Goal: Task Accomplishment & Management: Complete application form

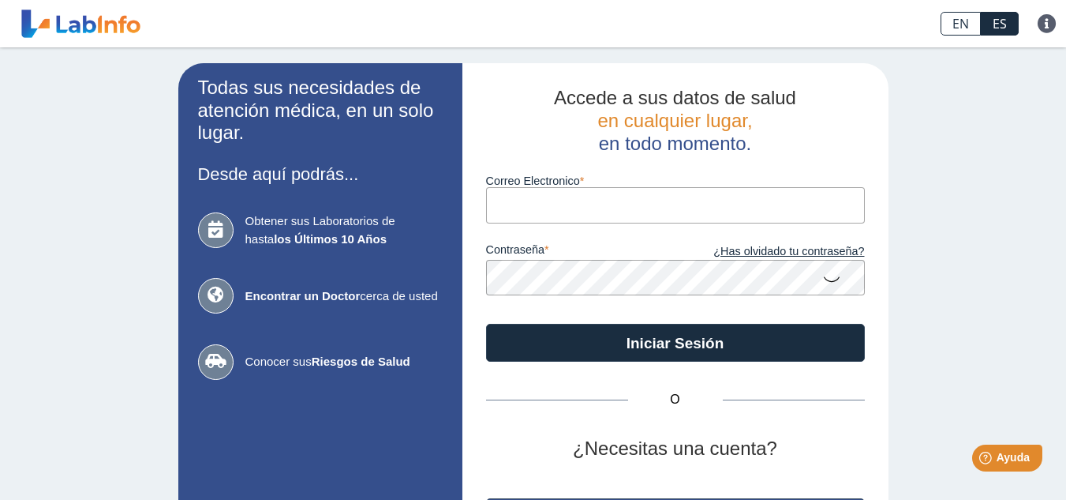
scroll to position [114, 0]
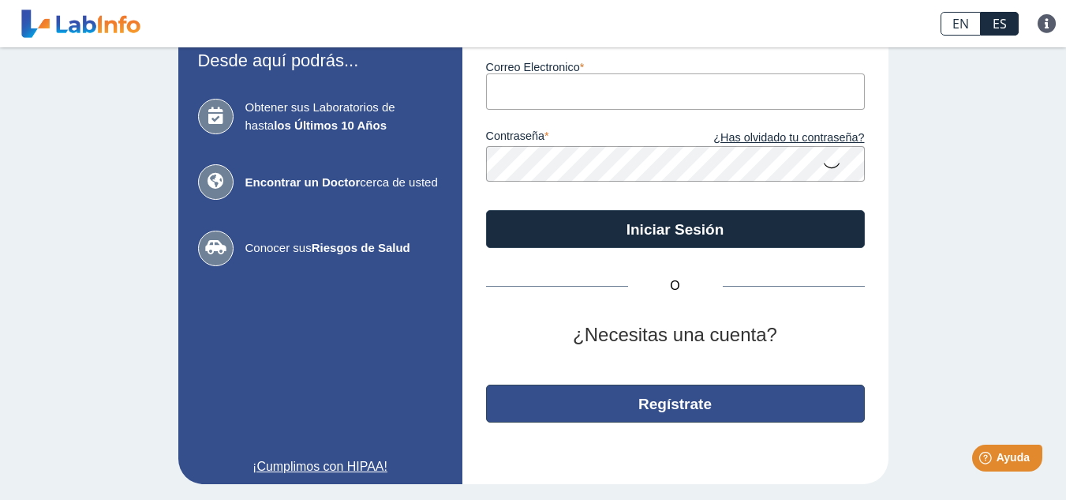
click at [681, 403] on button "Regístrate" at bounding box center [675, 403] width 379 height 38
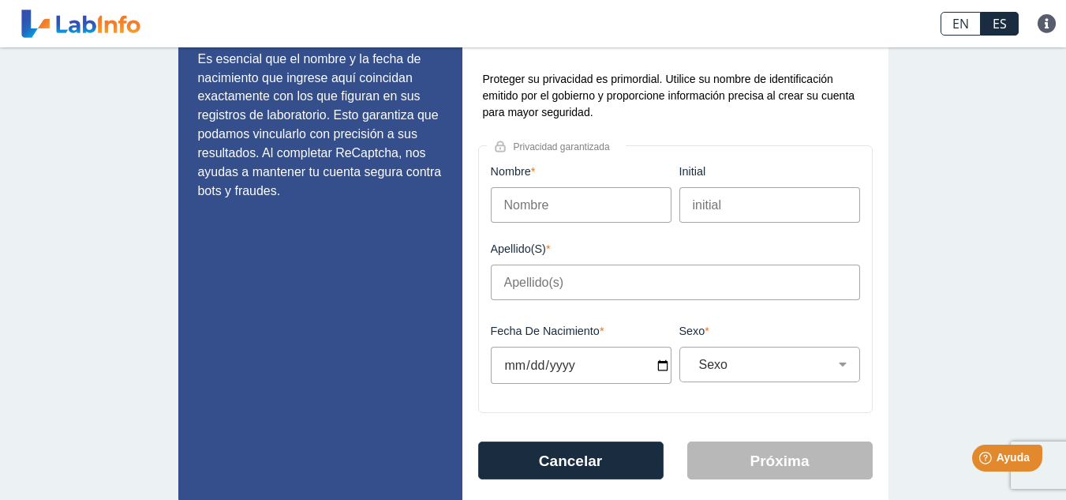
click at [594, 207] on input "Nombre" at bounding box center [581, 205] width 181 height 36
type input "[PERSON_NAME]"
click at [721, 208] on input "initial" at bounding box center [770, 205] width 181 height 36
type input "N"
click at [581, 282] on input "Apellido(s)" at bounding box center [675, 282] width 369 height 36
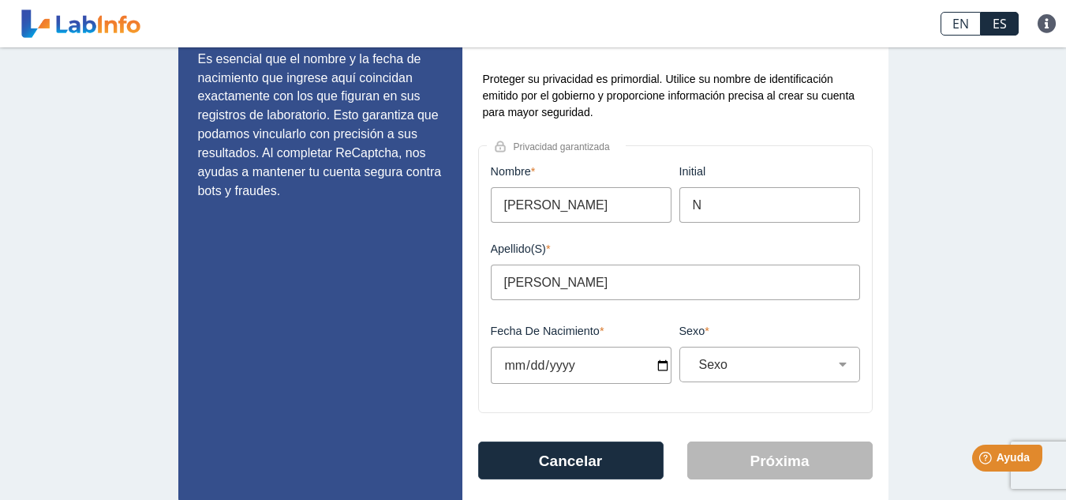
scroll to position [153, 0]
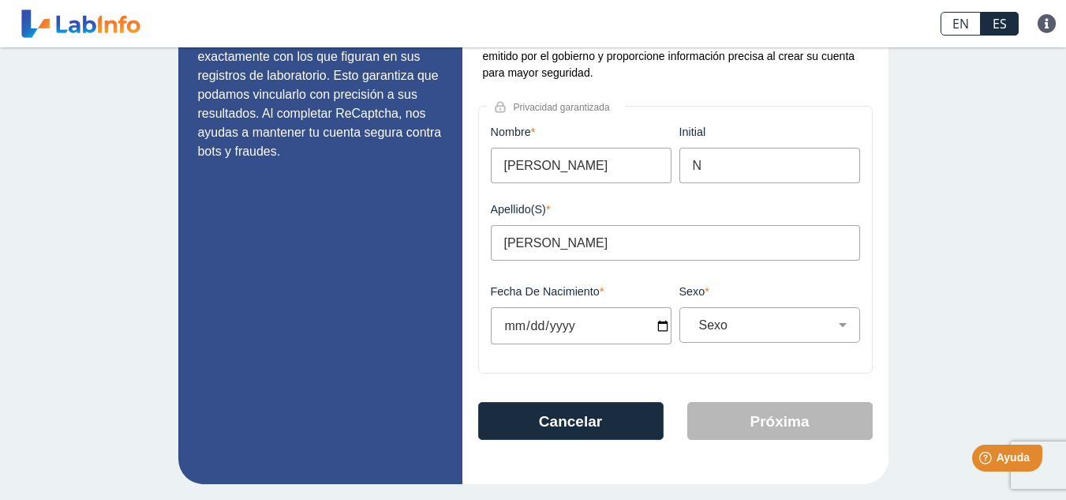
type input "[PERSON_NAME]"
click at [607, 326] on input "Fecha de Nacimiento" at bounding box center [581, 325] width 181 height 37
type input "[DATE]"
click at [717, 335] on div "Sexo Masculino Femenino" at bounding box center [770, 325] width 181 height 36
click at [721, 332] on select "Sexo Masculino Femenino" at bounding box center [776, 324] width 167 height 15
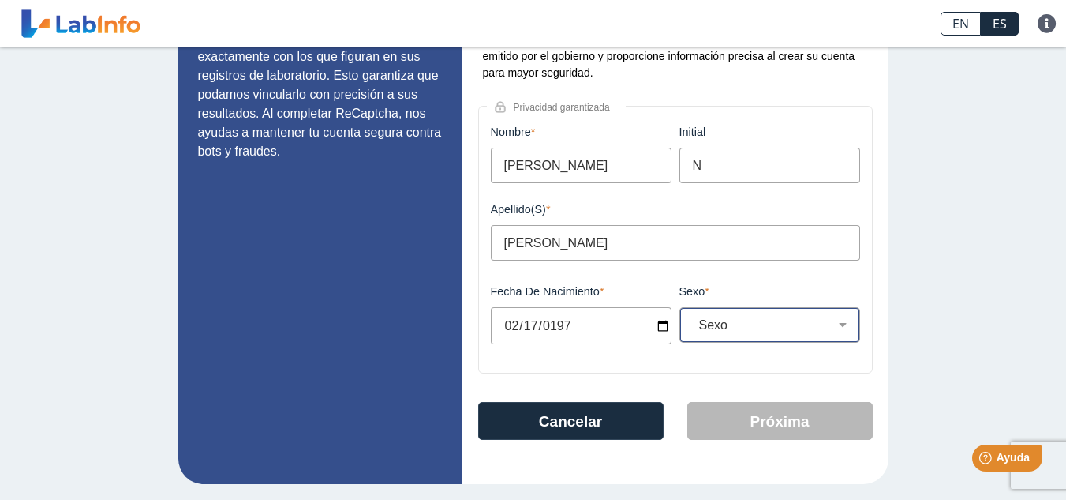
select select "F"
click at [693, 317] on select "Sexo Masculino Femenino" at bounding box center [776, 324] width 167 height 15
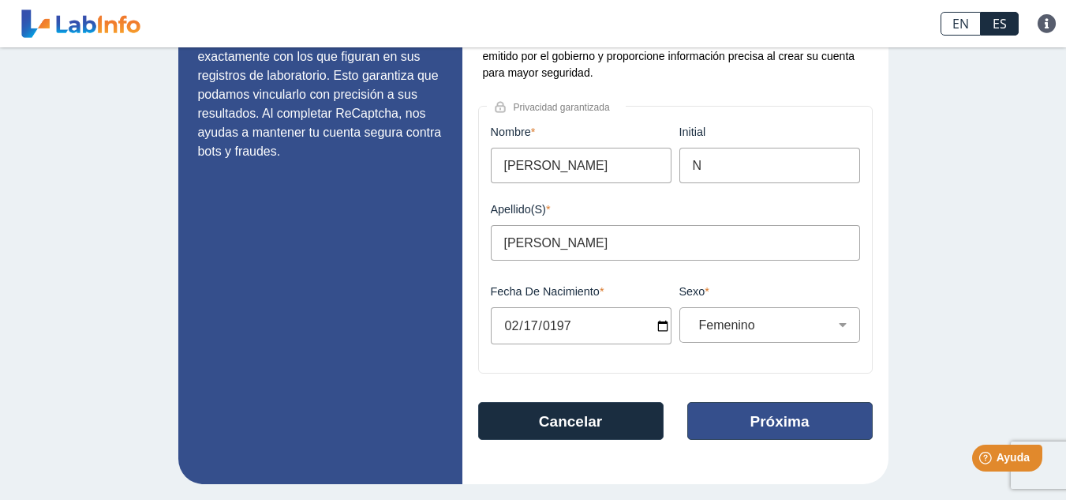
click at [760, 432] on button "Próxima" at bounding box center [779, 421] width 185 height 38
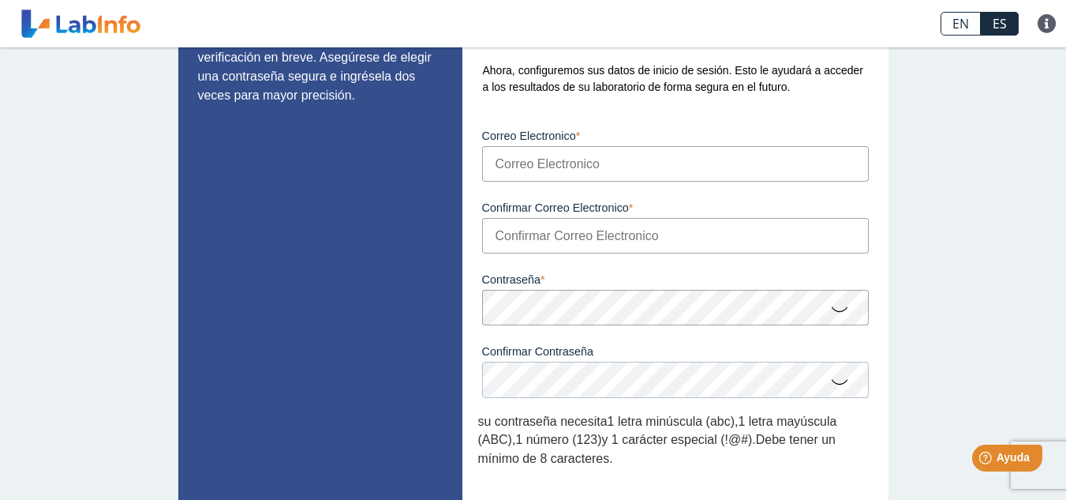
click at [591, 163] on input "Correo Electronico" at bounding box center [675, 164] width 387 height 36
type input "[EMAIL_ADDRESS][DOMAIN_NAME]"
click at [549, 236] on input "Confirmar Correo Electronico" at bounding box center [675, 236] width 387 height 36
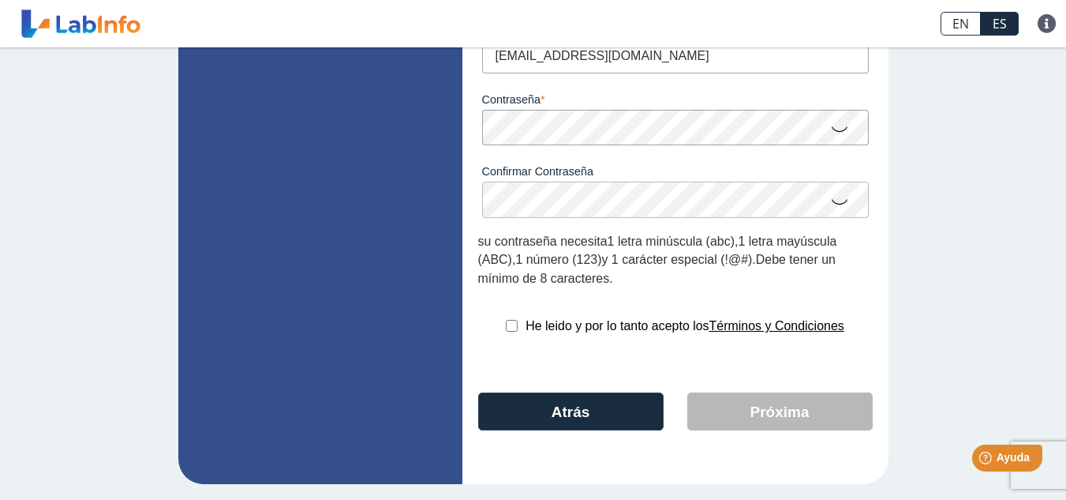
scroll to position [223, 0]
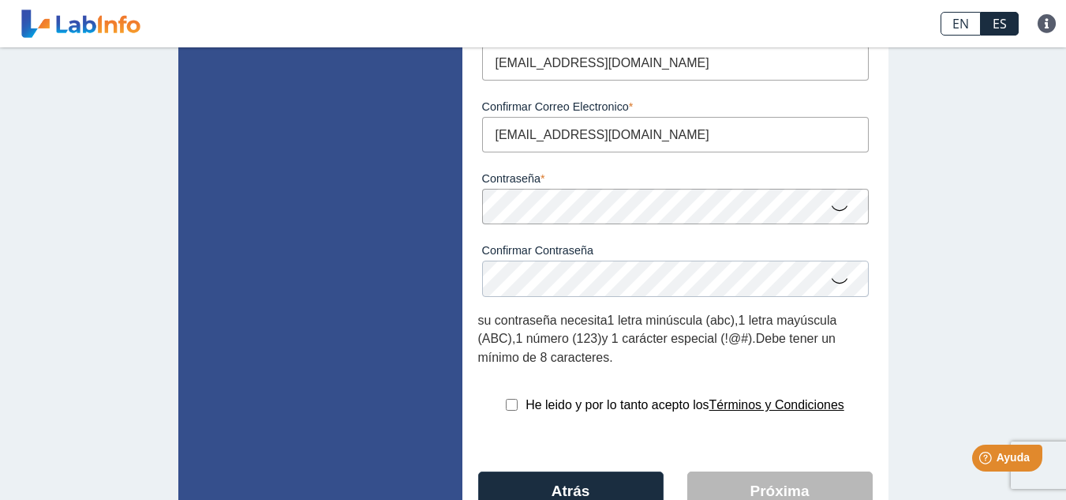
type input "[EMAIL_ADDRESS][DOMAIN_NAME]"
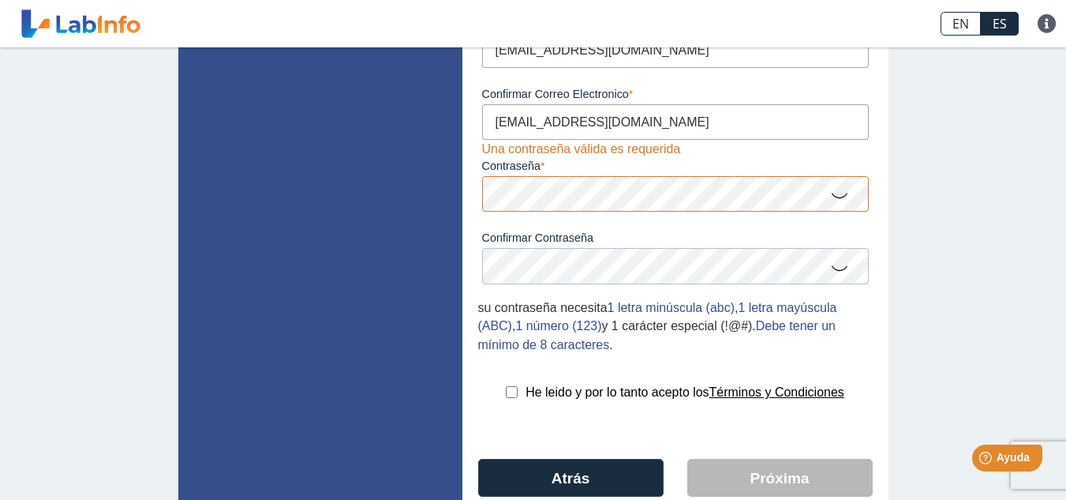
scroll to position [237, 0]
click at [831, 197] on icon at bounding box center [839, 193] width 19 height 31
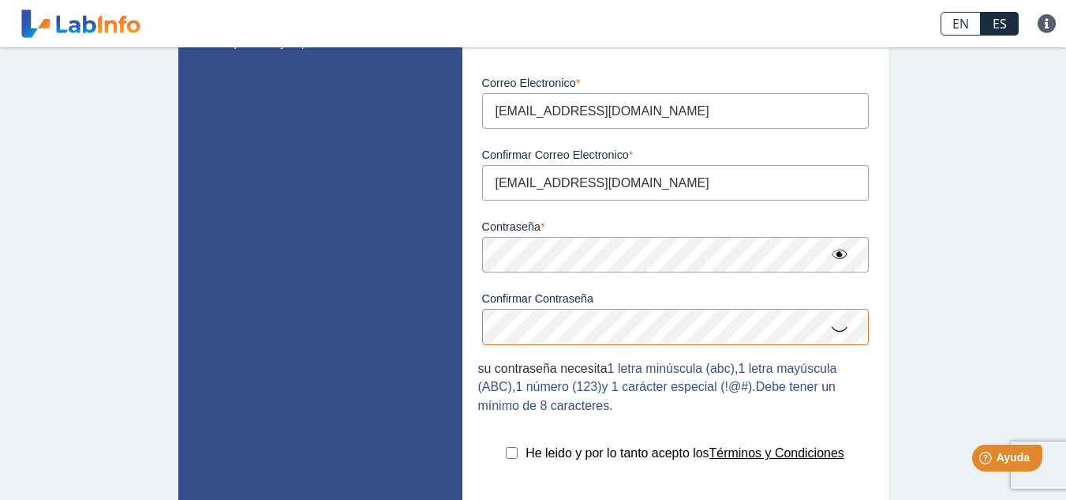
scroll to position [196, 0]
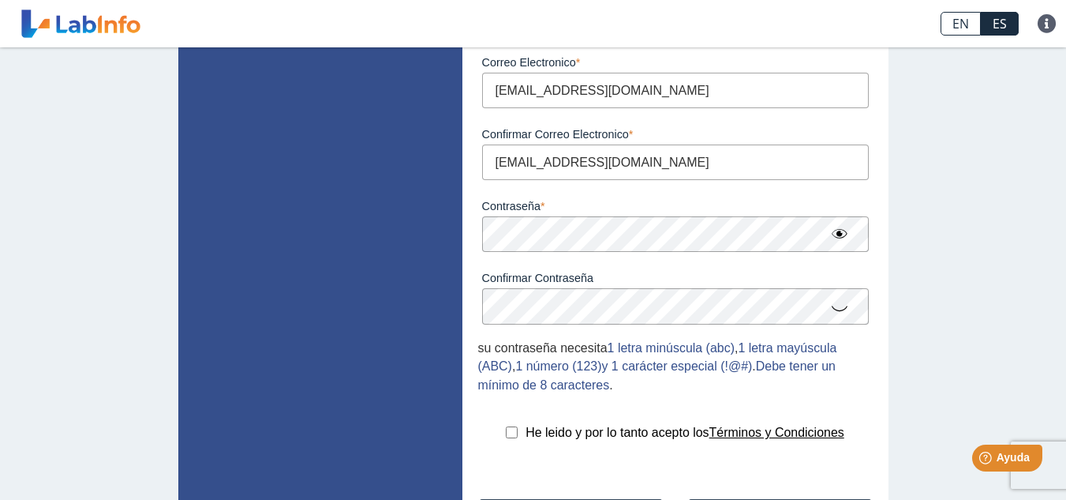
click at [830, 310] on icon at bounding box center [839, 307] width 19 height 31
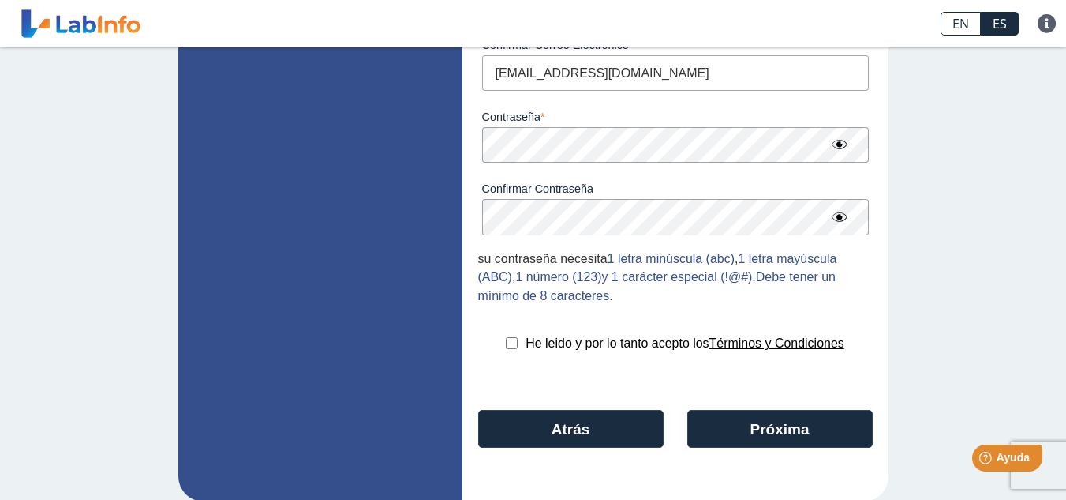
scroll to position [302, 0]
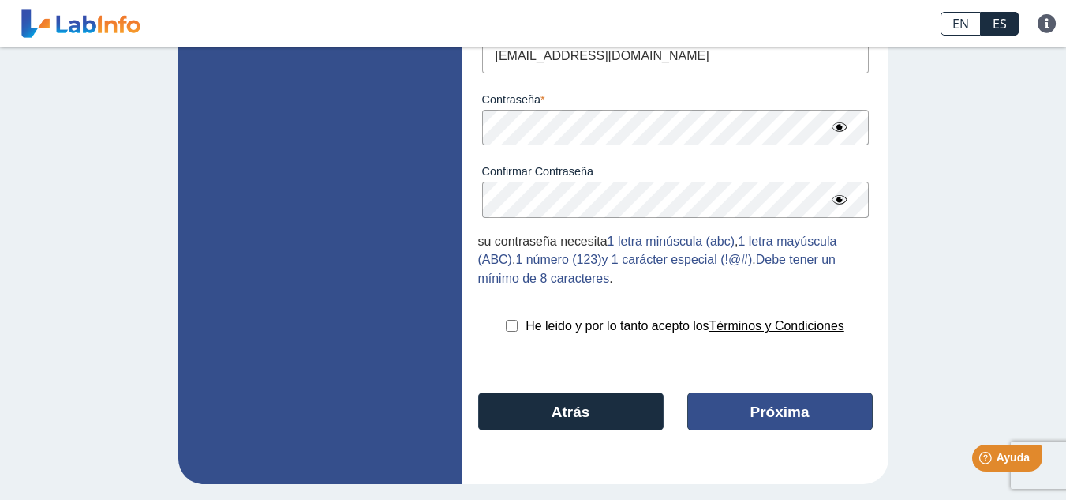
click at [762, 405] on button "Próxima" at bounding box center [779, 411] width 185 height 38
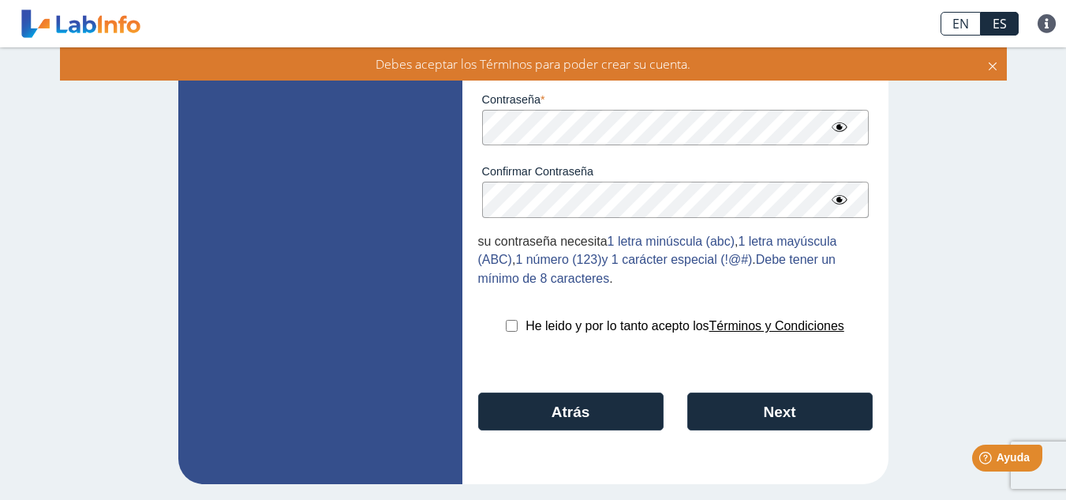
click at [506, 328] on input "checkbox" at bounding box center [512, 326] width 12 height 12
checkbox input "true"
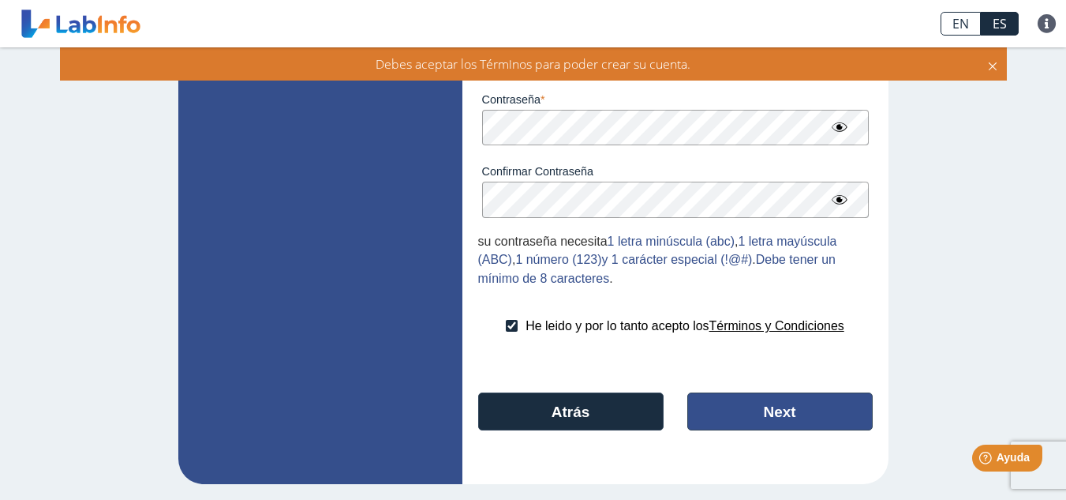
click at [761, 410] on button "Next" at bounding box center [779, 411] width 185 height 38
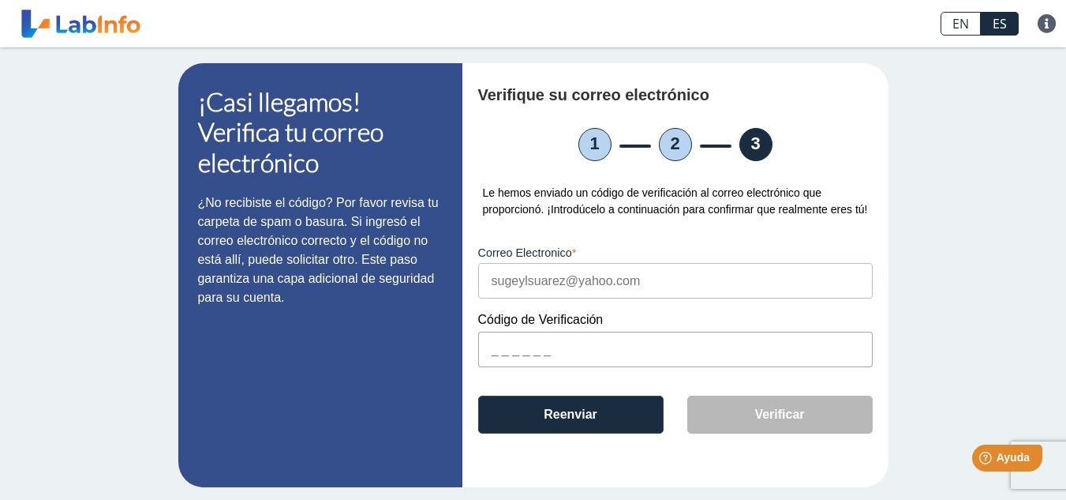
scroll to position [3, 0]
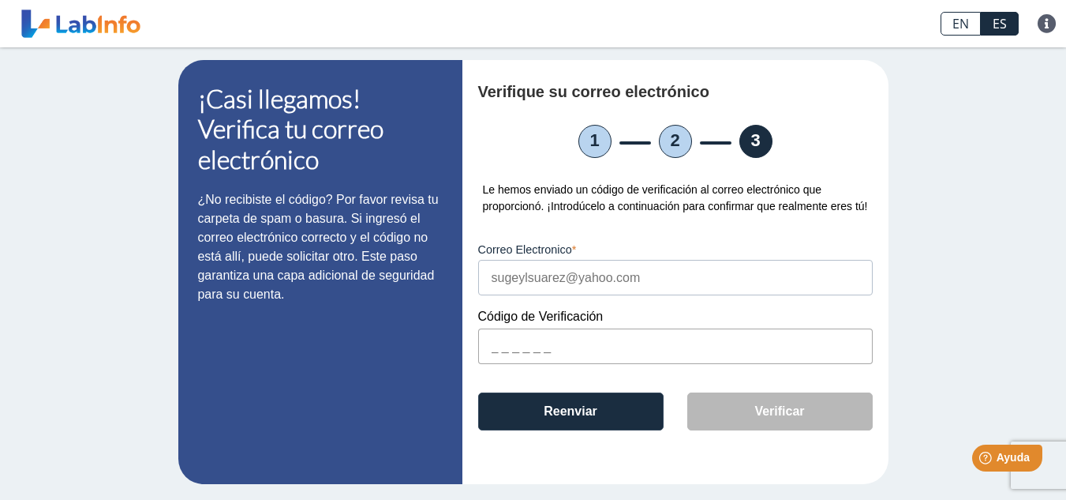
click at [487, 346] on input "text" at bounding box center [675, 346] width 395 height 36
click at [961, 340] on div "¡Casi llegamos! Verifica tu correo electrónico ¿No recibiste el código? Por fav…" at bounding box center [533, 271] width 1066 height 455
click at [506, 344] on input "text" at bounding box center [675, 346] width 395 height 36
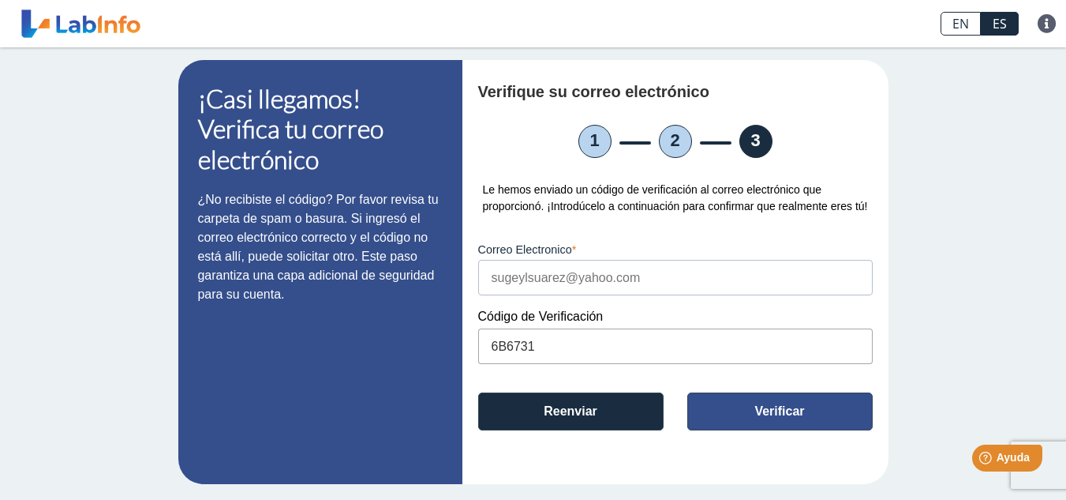
type input "6B6731"
click at [841, 410] on button "Verificar" at bounding box center [779, 411] width 185 height 38
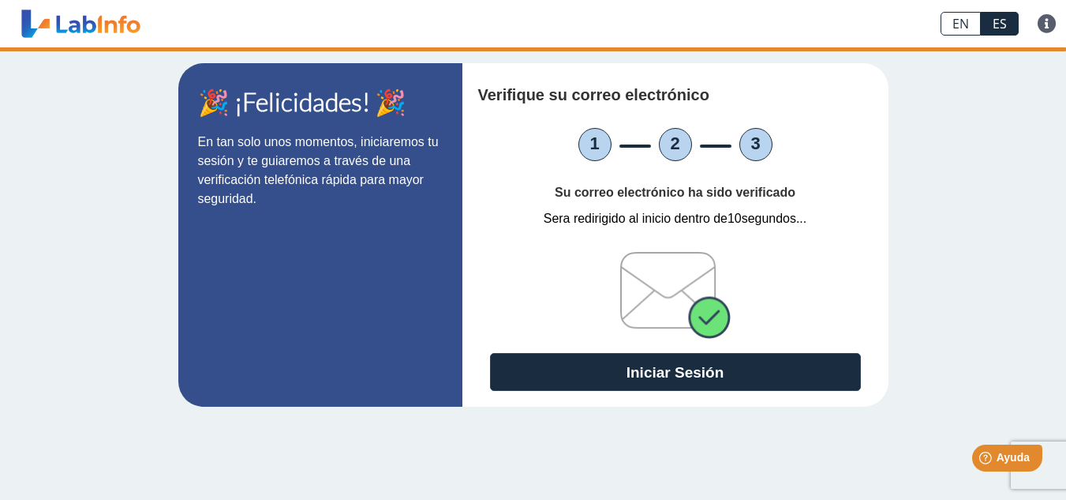
scroll to position [0, 0]
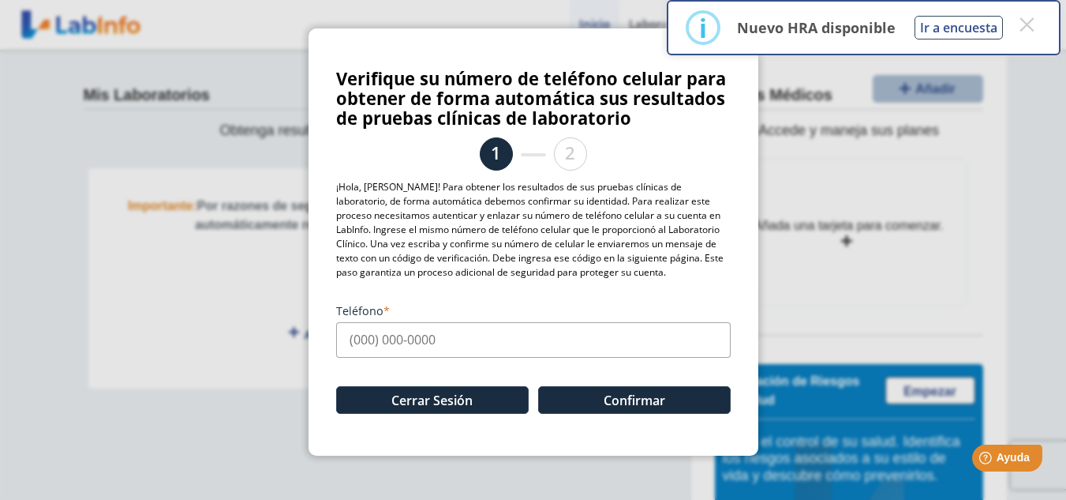
click at [417, 343] on input "Teléfono" at bounding box center [533, 340] width 395 height 36
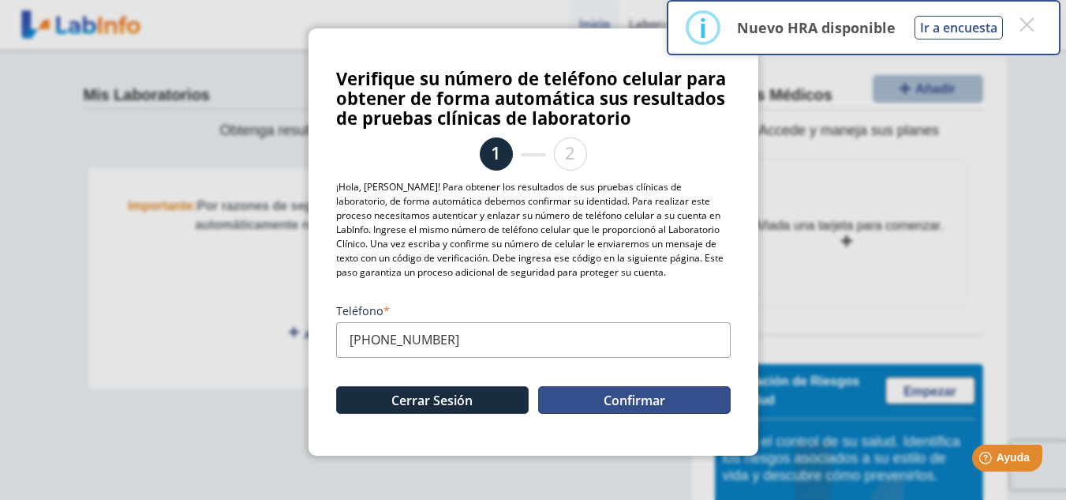
type input "[PHONE_NUMBER]"
click at [594, 395] on button "Confirmar" at bounding box center [634, 400] width 193 height 28
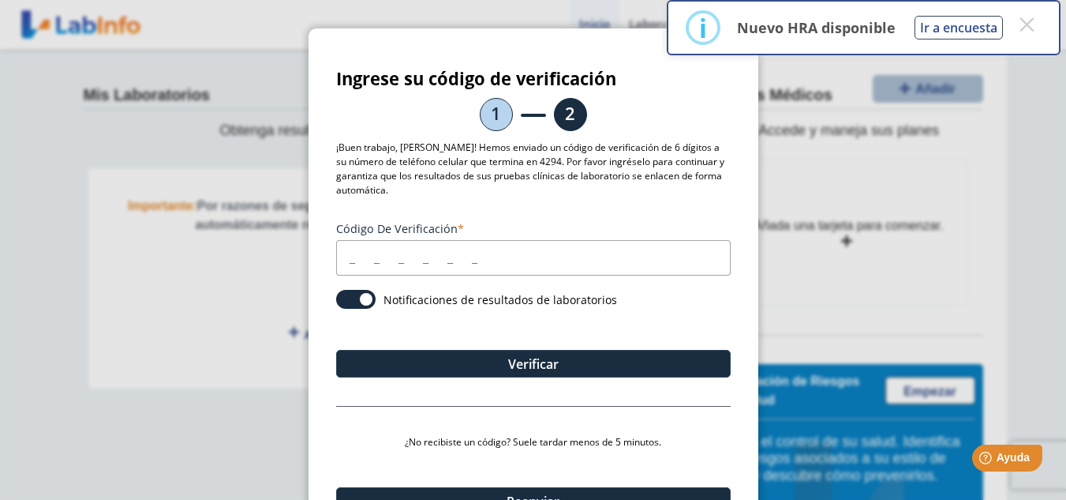
click at [354, 252] on input "Código de verificación" at bounding box center [533, 258] width 395 height 36
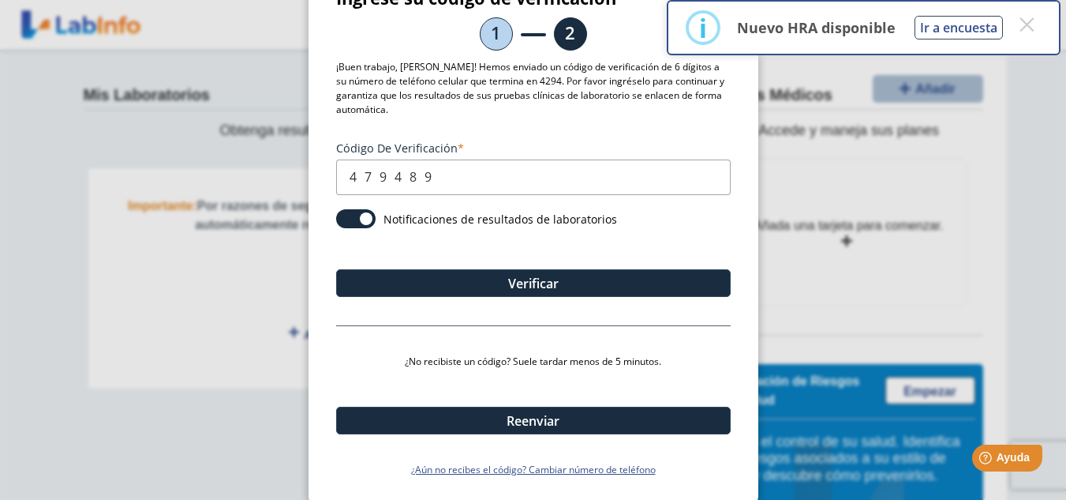
scroll to position [85, 0]
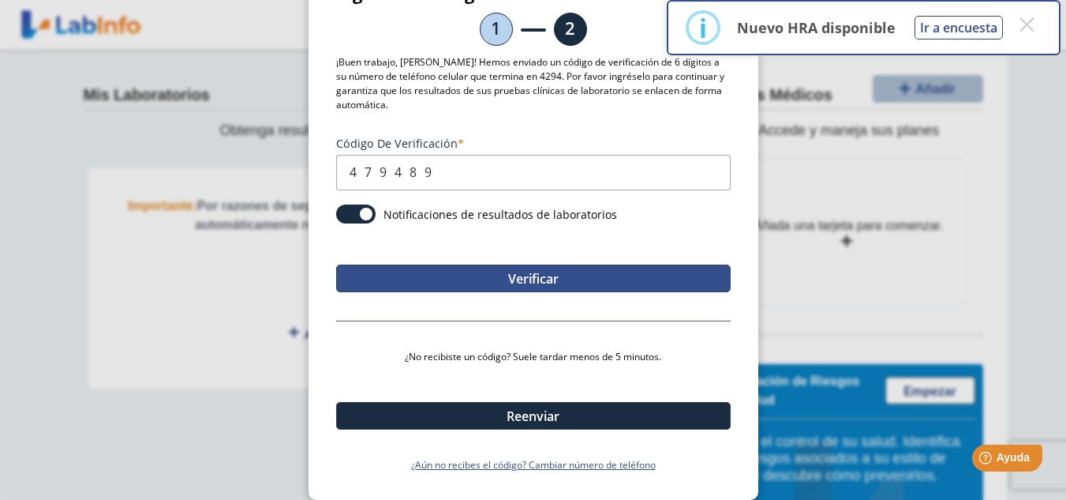
type input "479489"
click at [523, 268] on button "Verificar" at bounding box center [533, 278] width 395 height 28
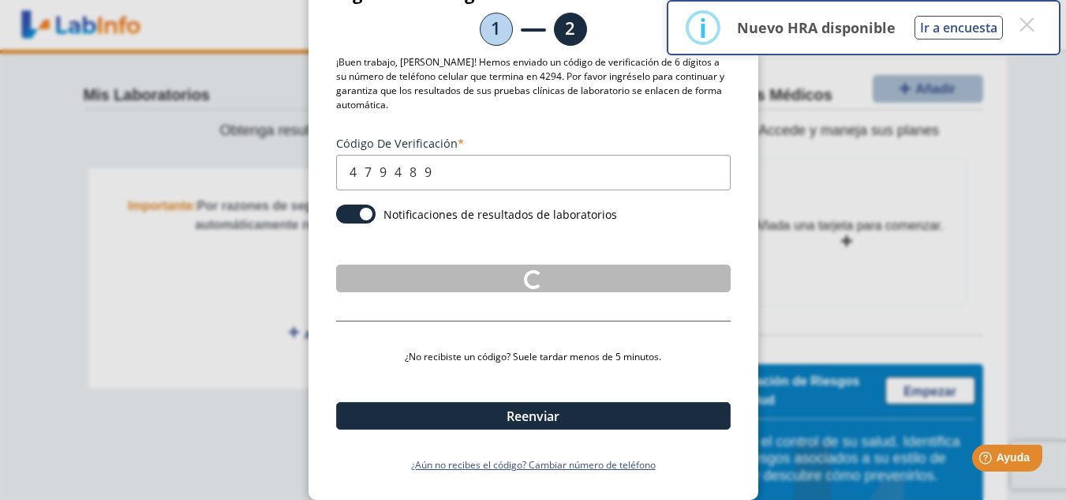
scroll to position [0, 0]
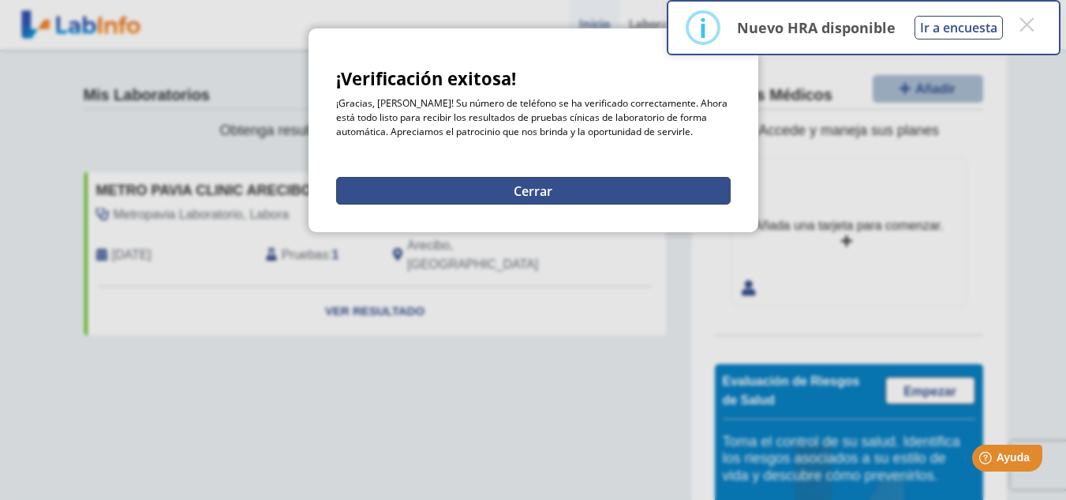
click at [532, 193] on button "Cerrar" at bounding box center [533, 191] width 395 height 28
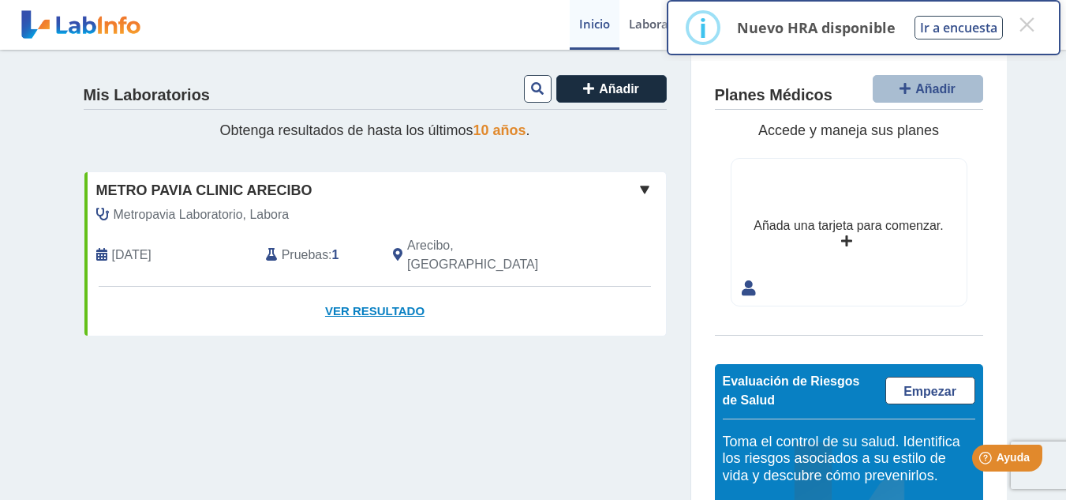
click at [343, 287] on link "Ver Resultado" at bounding box center [375, 312] width 582 height 50
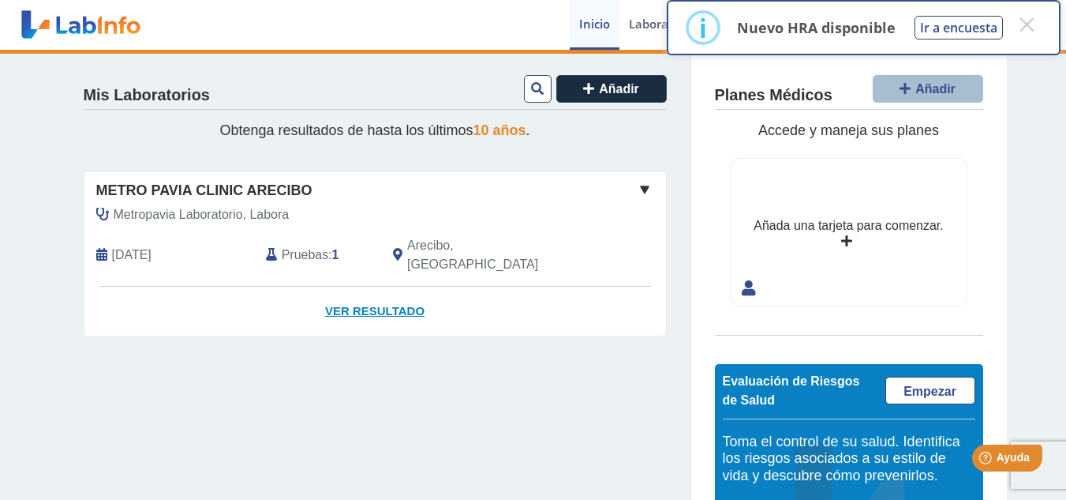
click at [347, 289] on link "Ver Resultado" at bounding box center [375, 312] width 582 height 50
click at [1032, 29] on button "×" at bounding box center [1027, 24] width 28 height 28
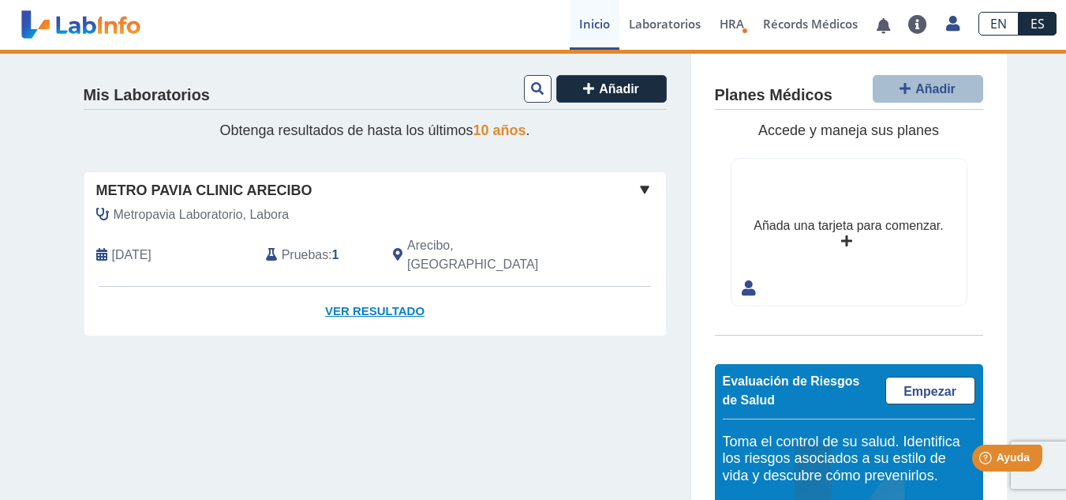
click at [344, 287] on link "Ver Resultado" at bounding box center [375, 312] width 582 height 50
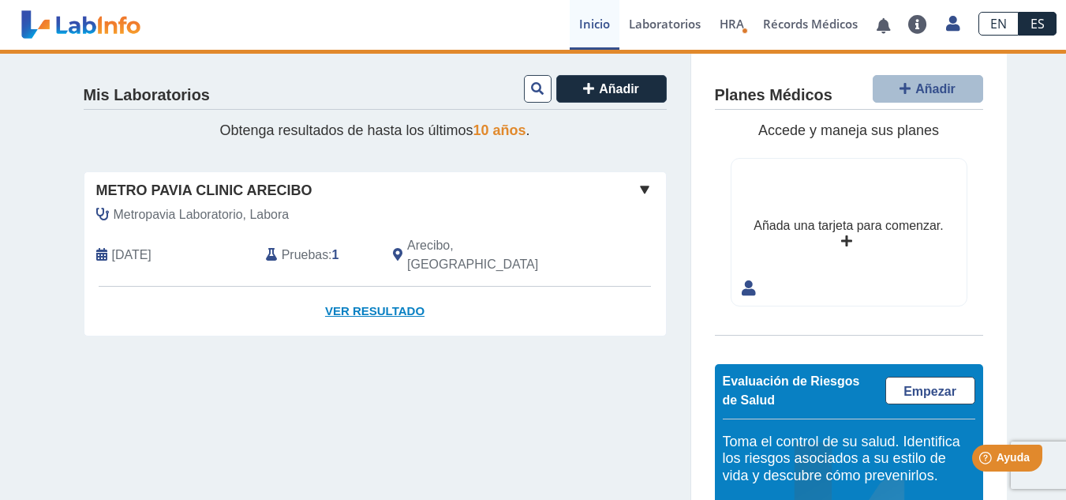
click at [344, 287] on link "Ver Resultado" at bounding box center [375, 312] width 582 height 50
click at [638, 186] on span at bounding box center [644, 189] width 19 height 19
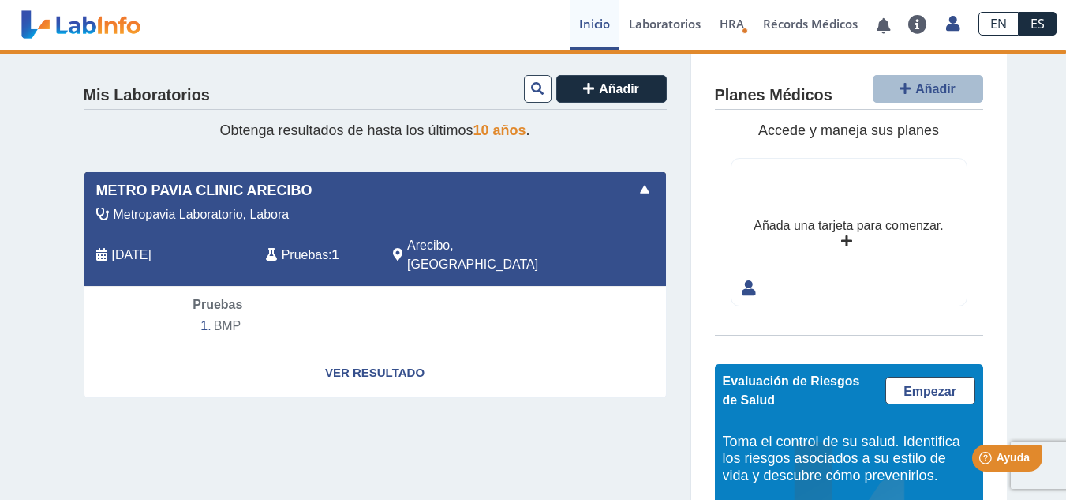
click at [221, 314] on li "BMP" at bounding box center [375, 326] width 364 height 24
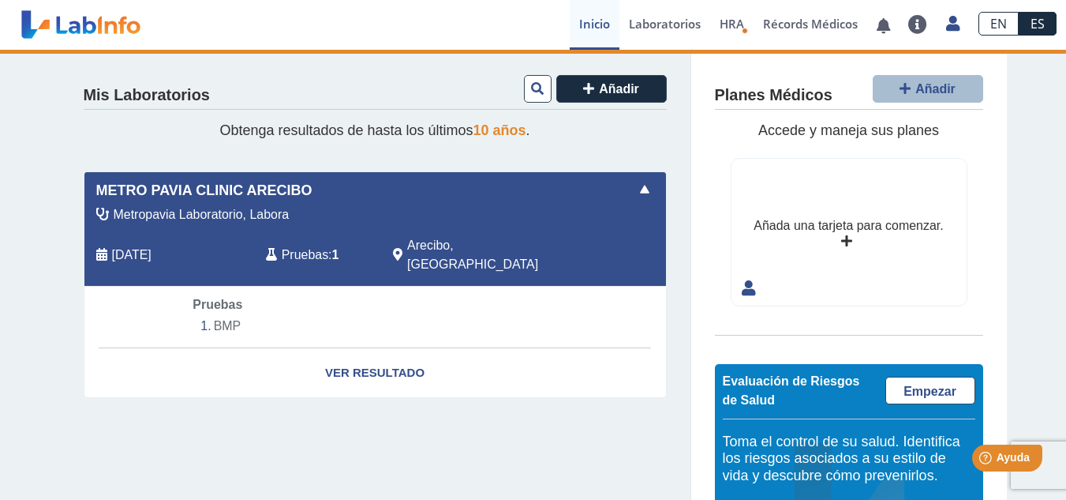
click at [221, 314] on li "BMP" at bounding box center [375, 326] width 364 height 24
click at [367, 355] on link "Ver Resultado" at bounding box center [375, 373] width 582 height 50
click at [637, 189] on span at bounding box center [644, 189] width 19 height 19
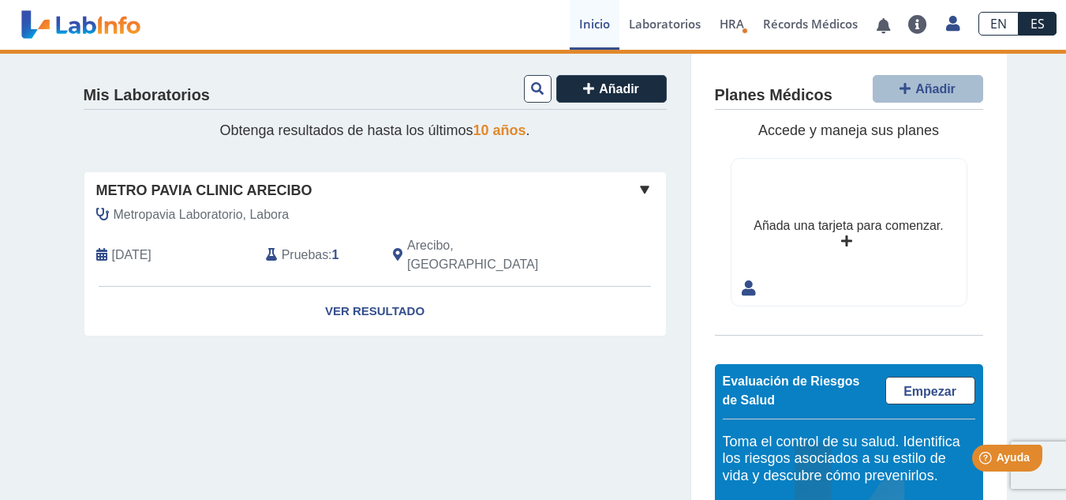
click at [152, 245] on span "[DATE]" at bounding box center [131, 254] width 39 height 19
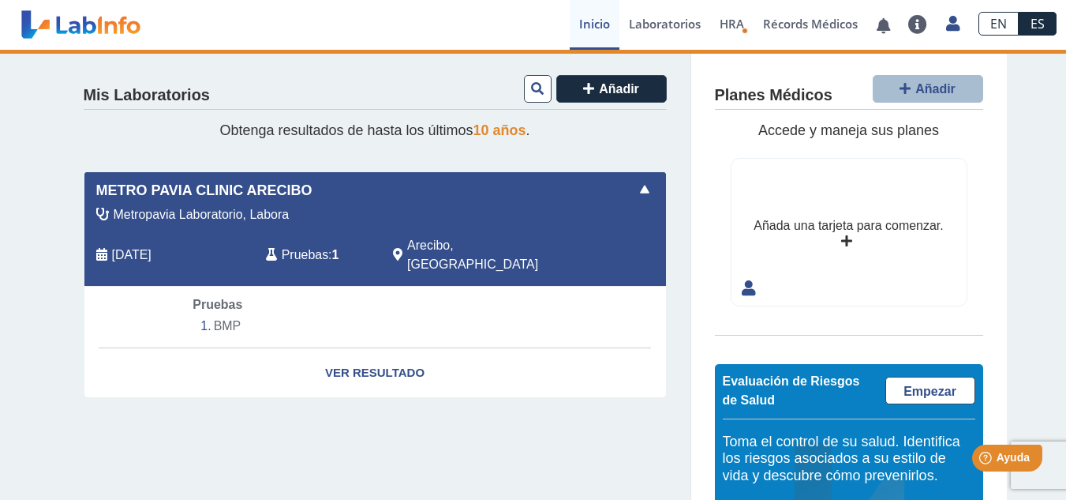
click at [152, 245] on span "[DATE]" at bounding box center [131, 254] width 39 height 19
click at [639, 195] on span at bounding box center [644, 189] width 19 height 19
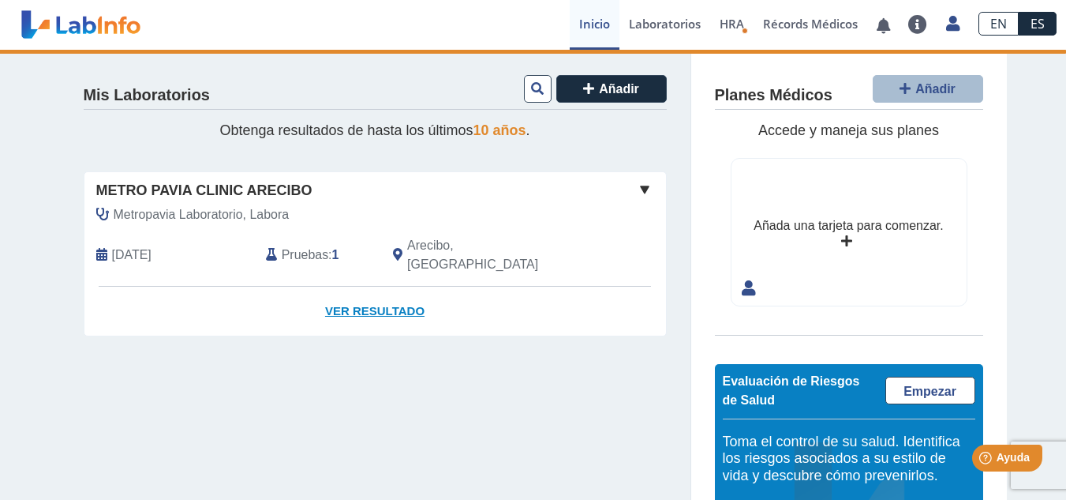
click at [376, 298] on link "Ver Resultado" at bounding box center [375, 312] width 582 height 50
click at [378, 290] on link "Ver Resultado" at bounding box center [375, 312] width 582 height 50
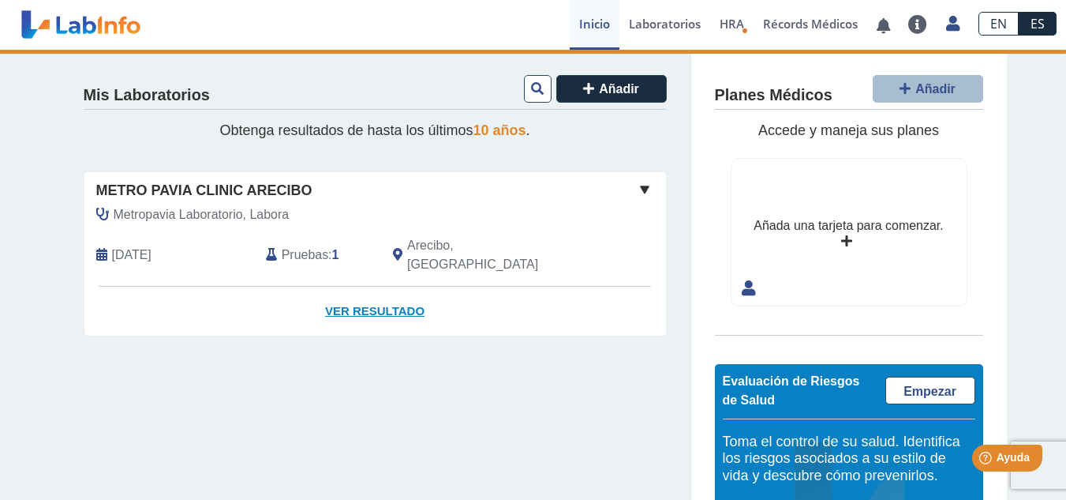
click at [378, 290] on link "Ver Resultado" at bounding box center [375, 312] width 582 height 50
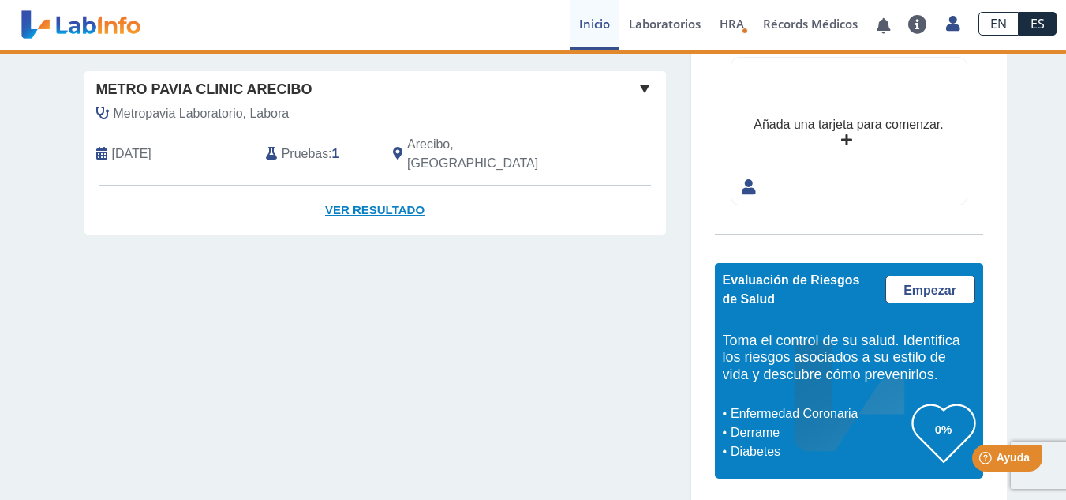
scroll to position [103, 0]
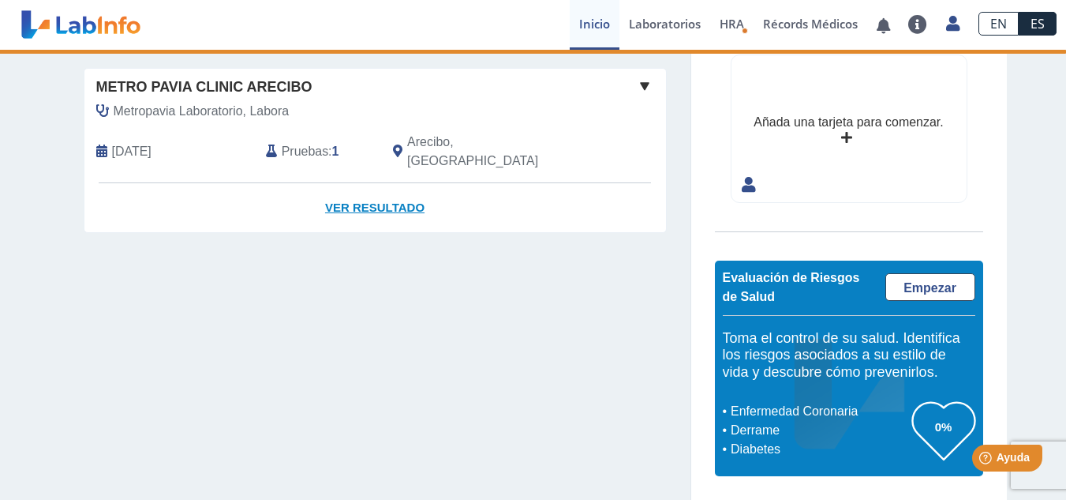
click at [365, 189] on link "Ver Resultado" at bounding box center [375, 208] width 582 height 50
click at [152, 142] on span "[DATE]" at bounding box center [131, 151] width 39 height 19
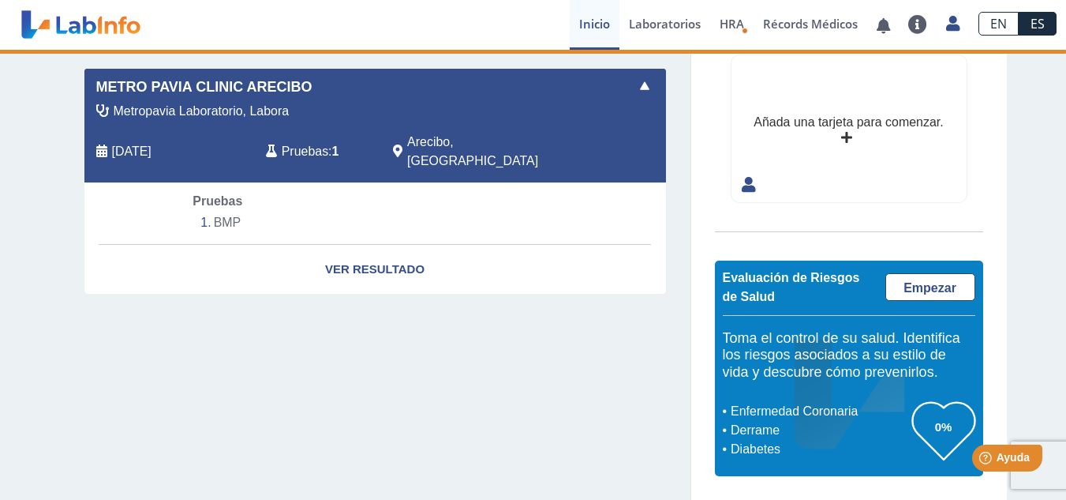
click at [295, 142] on span "Pruebas" at bounding box center [305, 151] width 47 height 19
click at [296, 142] on span "Pruebas" at bounding box center [305, 151] width 47 height 19
click at [393, 145] on icon at bounding box center [397, 151] width 9 height 13
click at [219, 211] on li "BMP" at bounding box center [375, 223] width 364 height 24
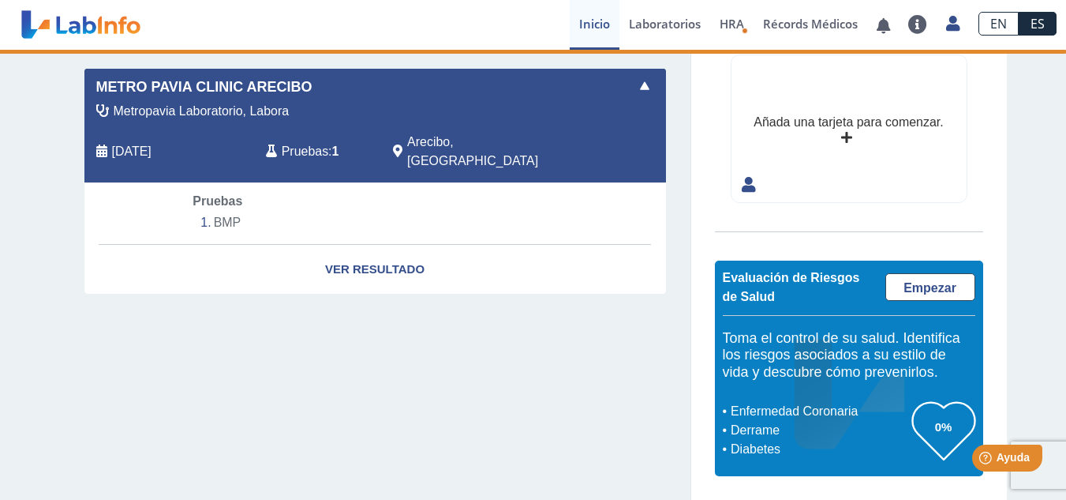
click at [219, 211] on li "BMP" at bounding box center [375, 223] width 364 height 24
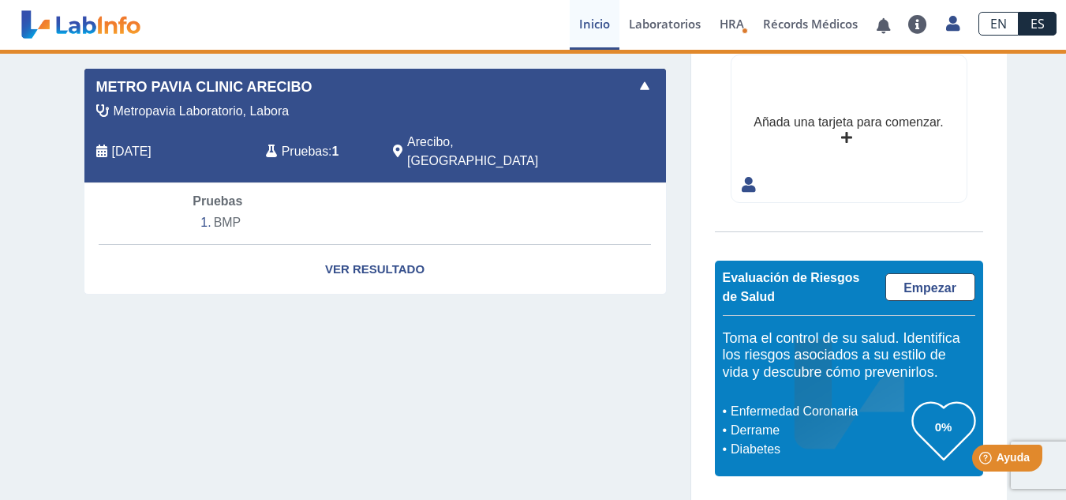
click at [219, 211] on li "BMP" at bounding box center [375, 223] width 364 height 24
click at [390, 245] on link "Ver Resultado" at bounding box center [375, 270] width 582 height 50
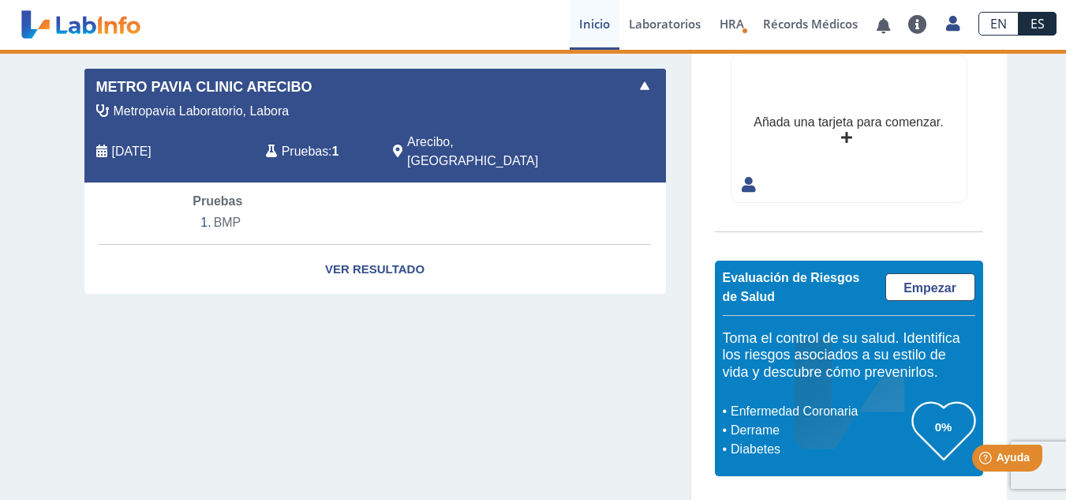
click at [639, 84] on span at bounding box center [644, 86] width 19 height 19
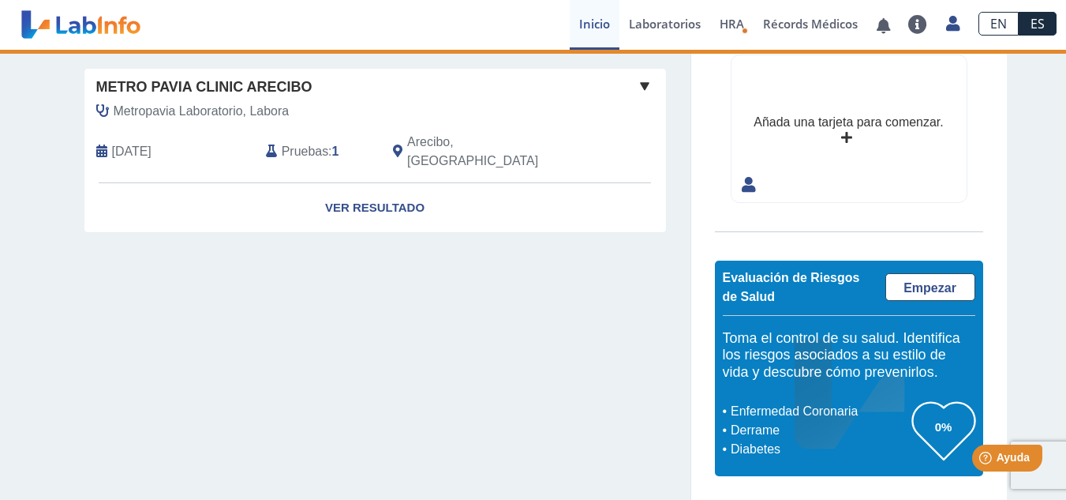
click at [313, 142] on span "Pruebas" at bounding box center [305, 151] width 47 height 19
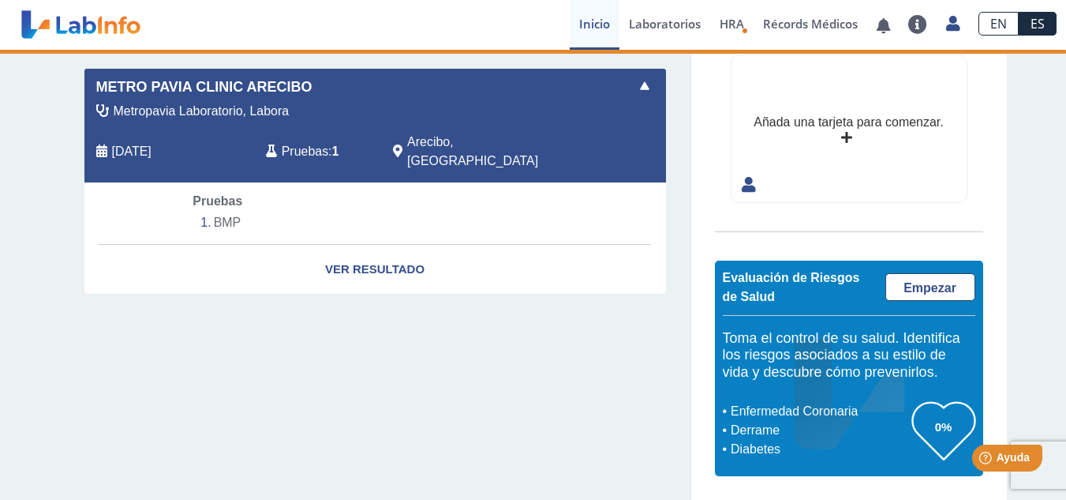
click at [646, 84] on span at bounding box center [644, 86] width 19 height 19
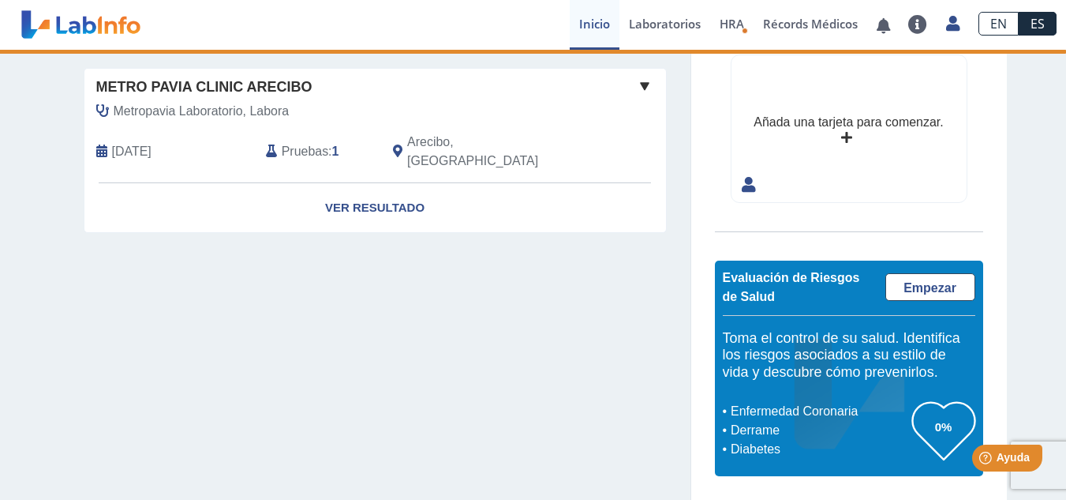
click at [181, 114] on span "Metropavia Laboratorio, Labora" at bounding box center [202, 111] width 176 height 19
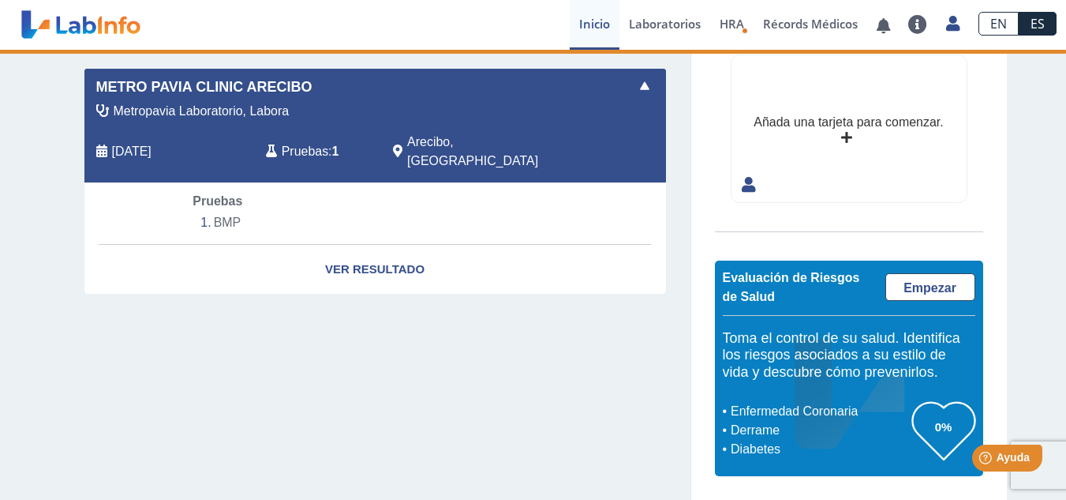
click at [642, 80] on span at bounding box center [644, 86] width 19 height 19
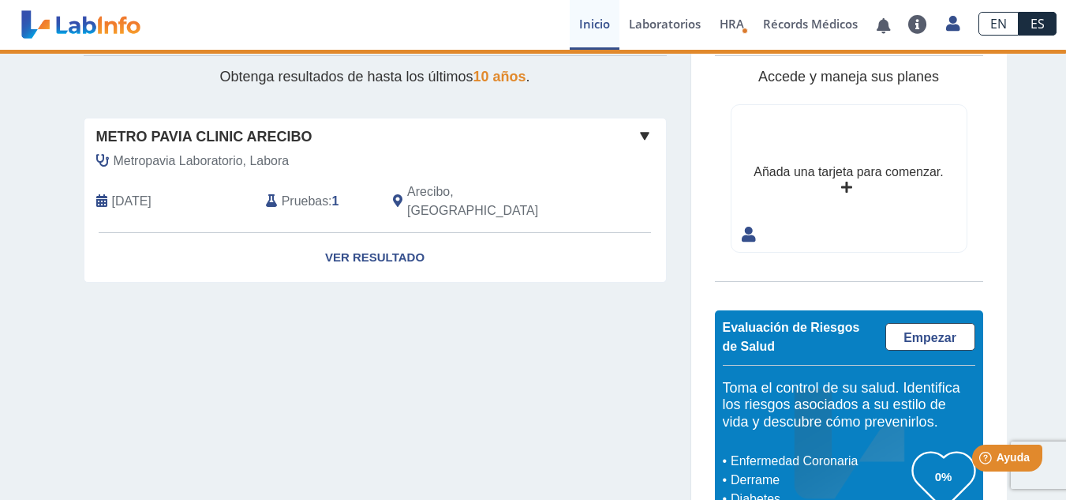
scroll to position [0, 0]
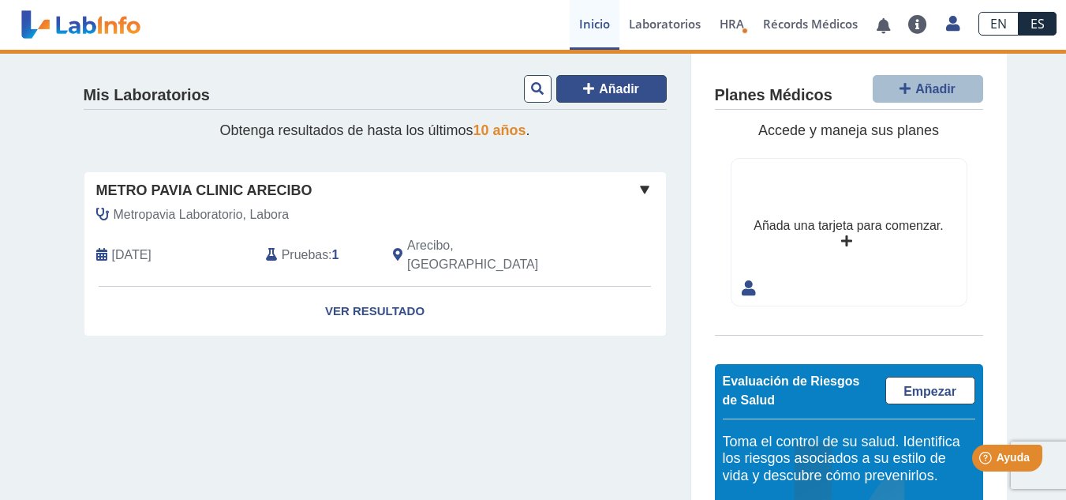
click at [620, 91] on span "Añadir" at bounding box center [619, 88] width 40 height 13
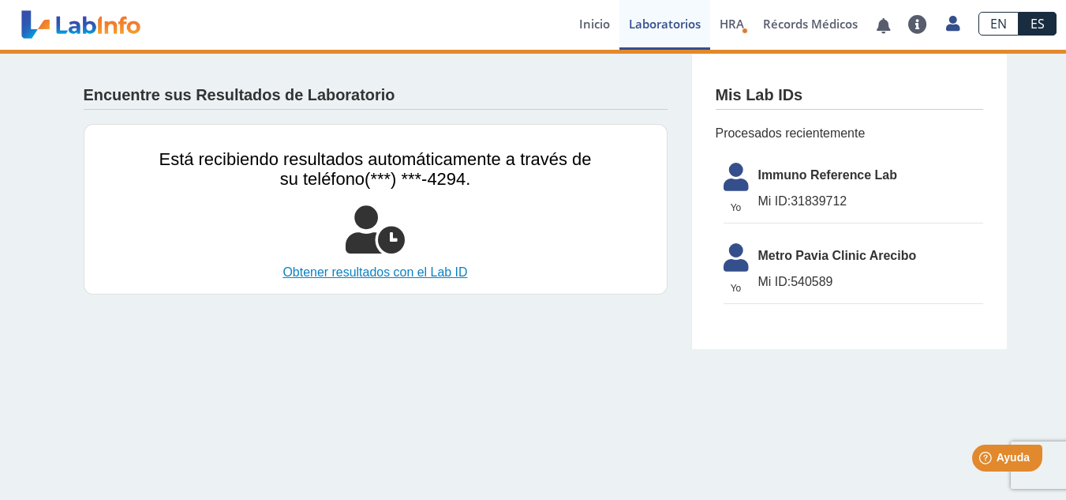
click at [305, 264] on link "Obtener resultados con el Lab ID" at bounding box center [375, 272] width 433 height 19
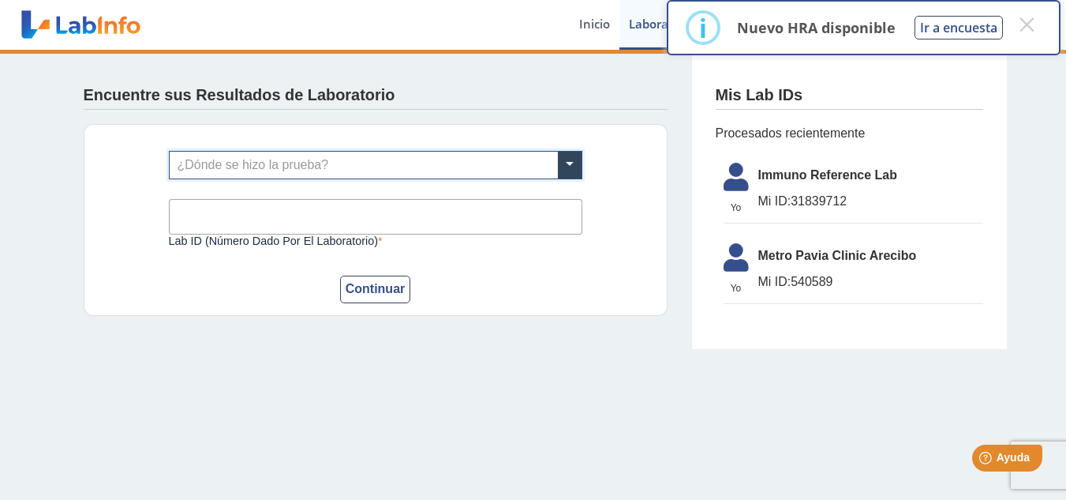
click at [582, 157] on div "¿Dónde se hizo la prueba?" at bounding box center [376, 165] width 414 height 28
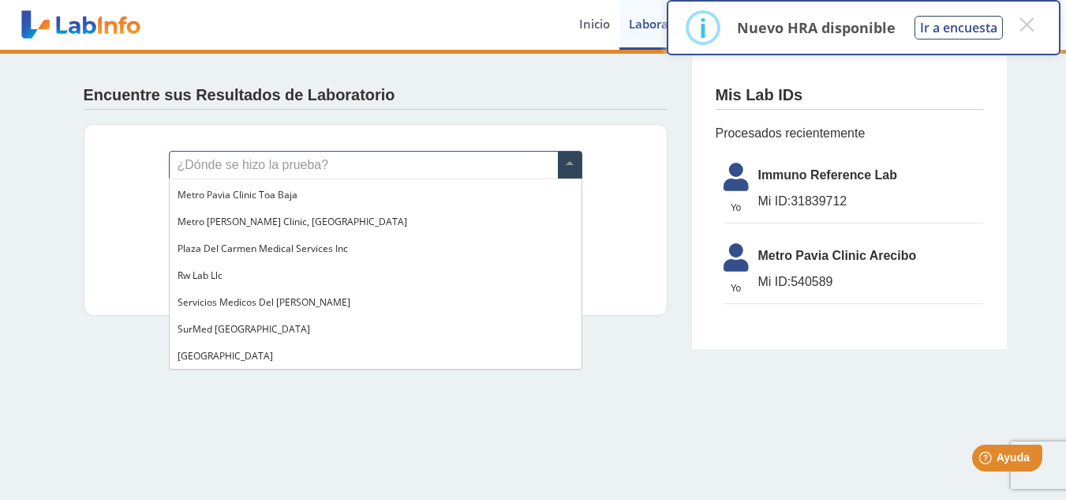
scroll to position [1287, 0]
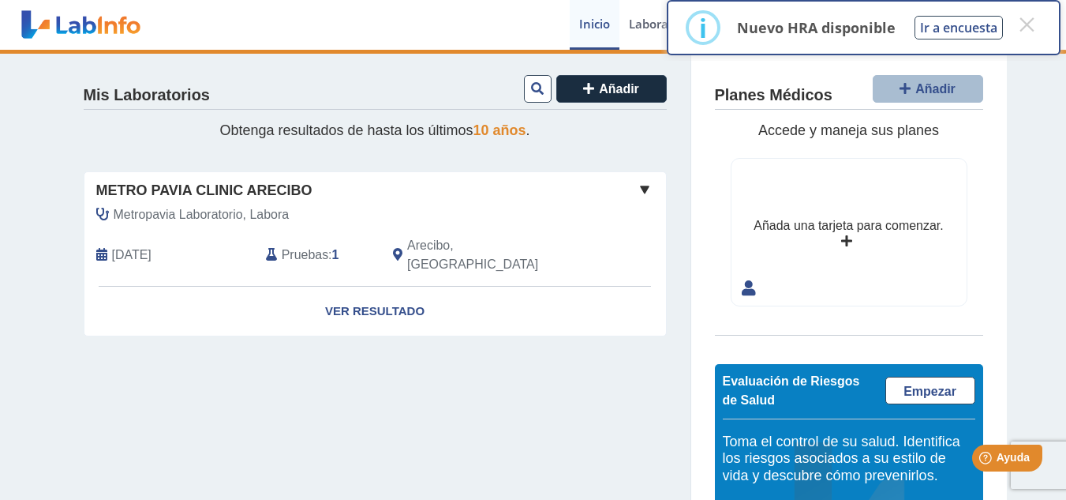
click at [137, 249] on span "[DATE]" at bounding box center [131, 254] width 39 height 19
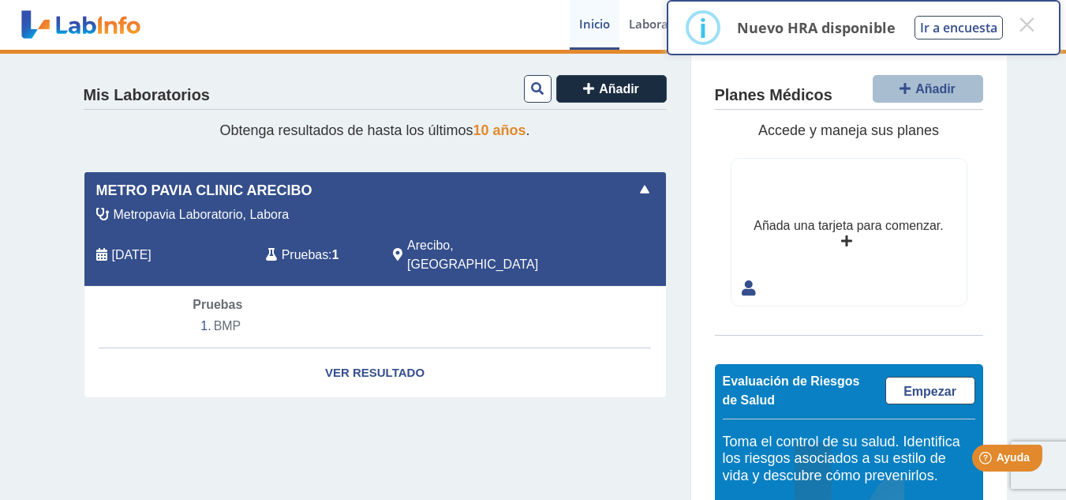
click at [137, 249] on span "[DATE]" at bounding box center [131, 254] width 39 height 19
click at [208, 295] on div "Pruebas BMP" at bounding box center [375, 316] width 388 height 43
click at [208, 317] on li "BMP" at bounding box center [375, 326] width 364 height 24
drag, startPoint x: 208, startPoint y: 317, endPoint x: 376, endPoint y: 352, distance: 170.9
click at [300, 333] on app-lab-card "Metro [PERSON_NAME] Clinic Arecibo Metropavia Laboratorio, Labora [DATE] Prueba…" at bounding box center [375, 284] width 583 height 227
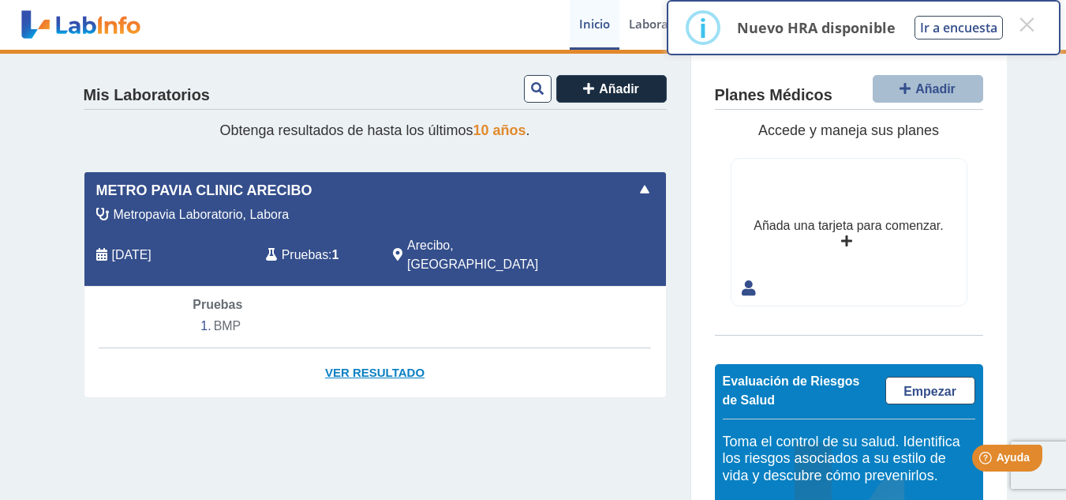
click at [367, 352] on link "Ver Resultado" at bounding box center [375, 373] width 582 height 50
click at [641, 197] on span at bounding box center [644, 189] width 19 height 19
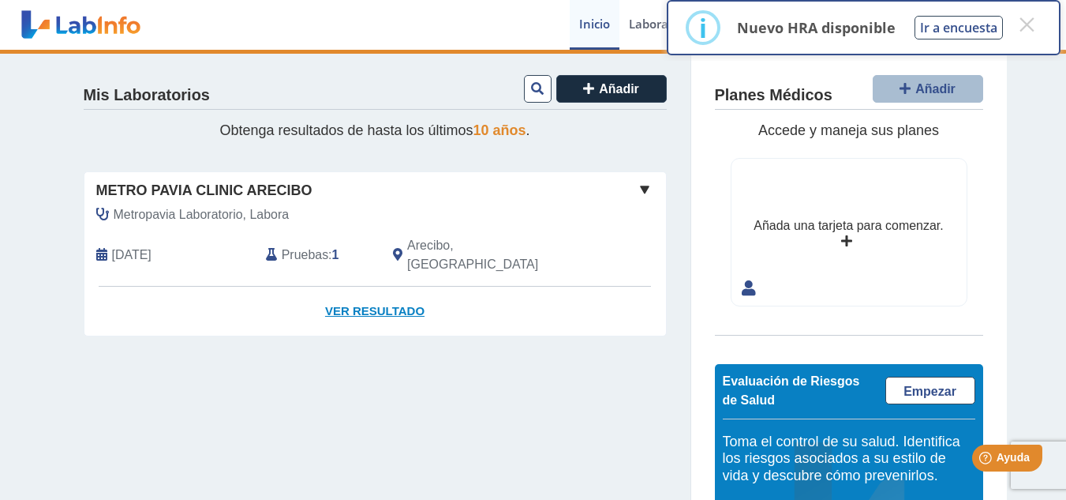
click at [363, 287] on link "Ver Resultado" at bounding box center [375, 312] width 582 height 50
click at [635, 186] on span at bounding box center [644, 189] width 19 height 19
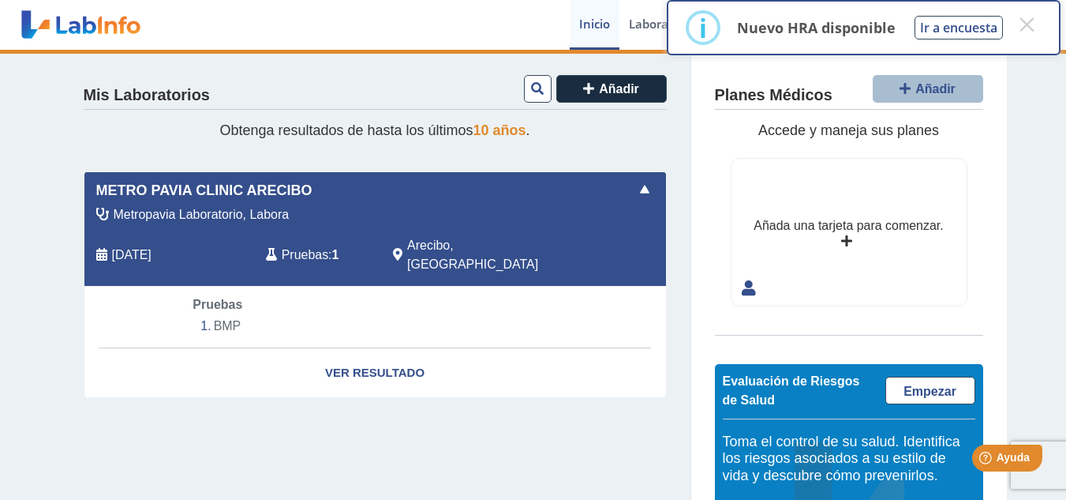
click at [635, 186] on span at bounding box center [644, 189] width 19 height 19
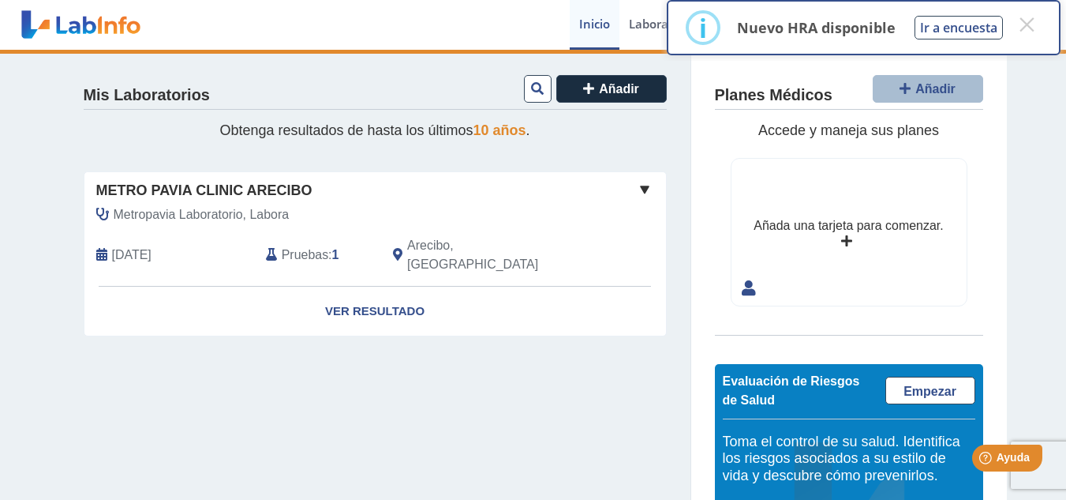
click at [496, 135] on span "10 años" at bounding box center [500, 130] width 53 height 16
click at [496, 134] on span "10 años" at bounding box center [500, 130] width 53 height 16
click at [128, 197] on span "Metro Pavia Clinic Arecibo" at bounding box center [204, 190] width 216 height 21
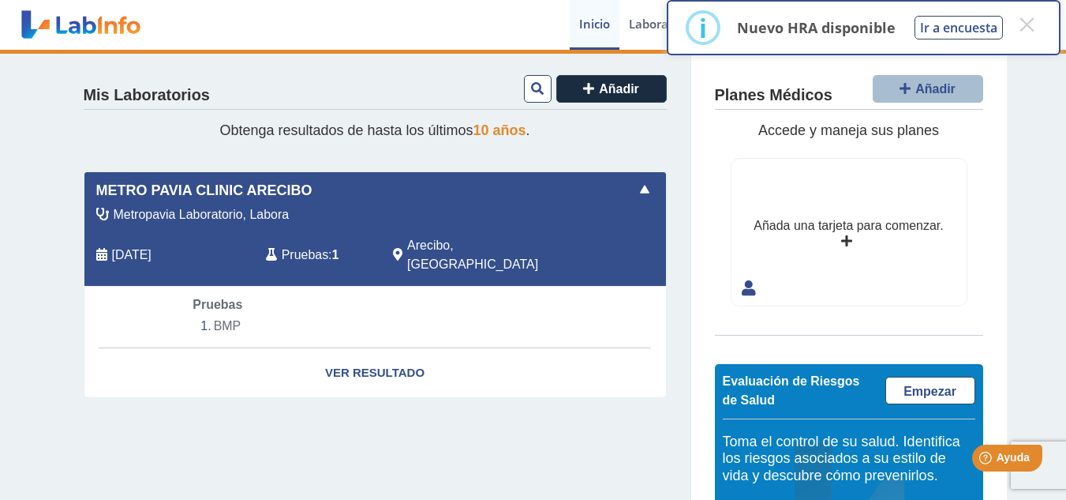
click at [128, 197] on span "Metro Pavia Clinic Arecibo" at bounding box center [204, 190] width 216 height 21
click at [232, 314] on li "BMP" at bounding box center [375, 326] width 364 height 24
click at [225, 298] on span "Pruebas" at bounding box center [218, 304] width 50 height 13
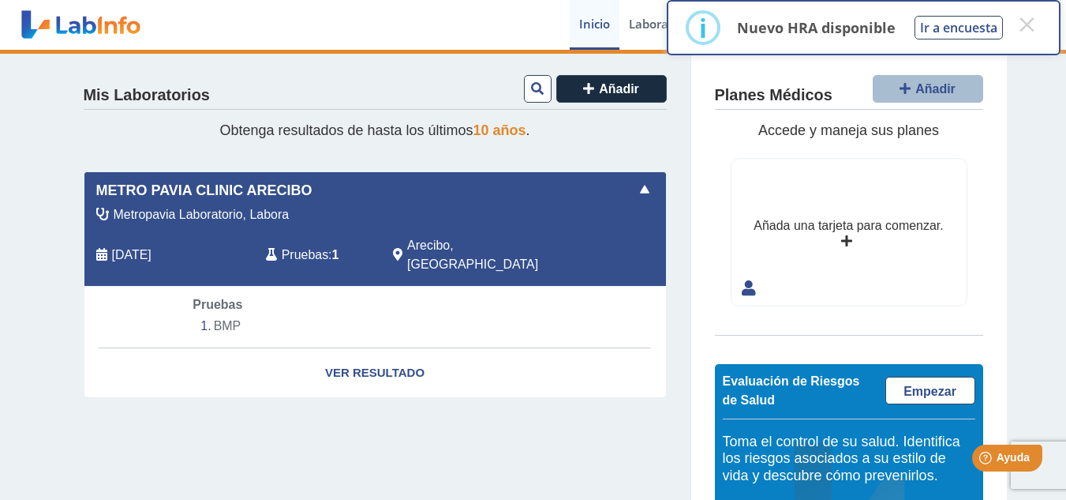
click at [225, 298] on span "Pruebas" at bounding box center [218, 304] width 50 height 13
click at [313, 354] on link "Ver Resultado" at bounding box center [375, 373] width 582 height 50
click at [637, 194] on span at bounding box center [644, 189] width 19 height 19
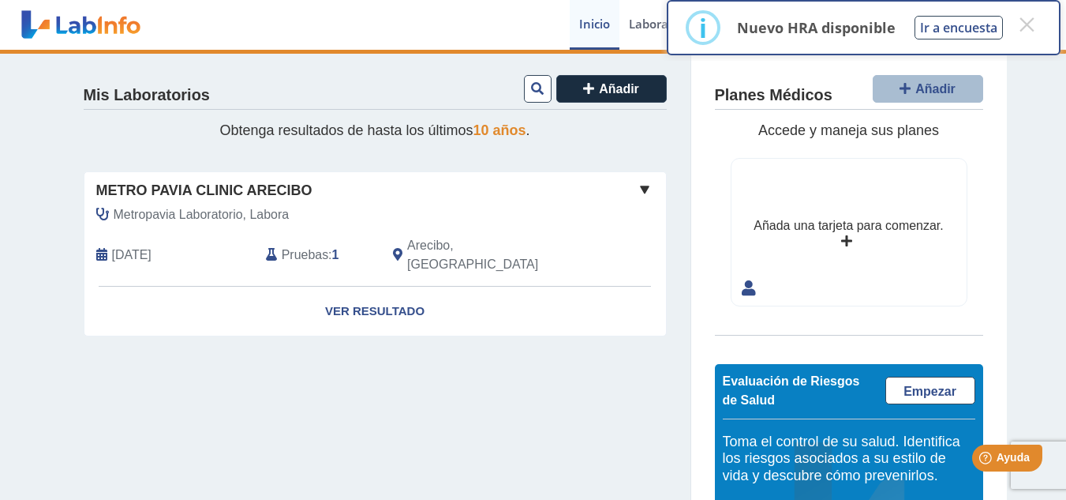
click at [111, 97] on h4 "Mis Laboratorios" at bounding box center [147, 95] width 126 height 19
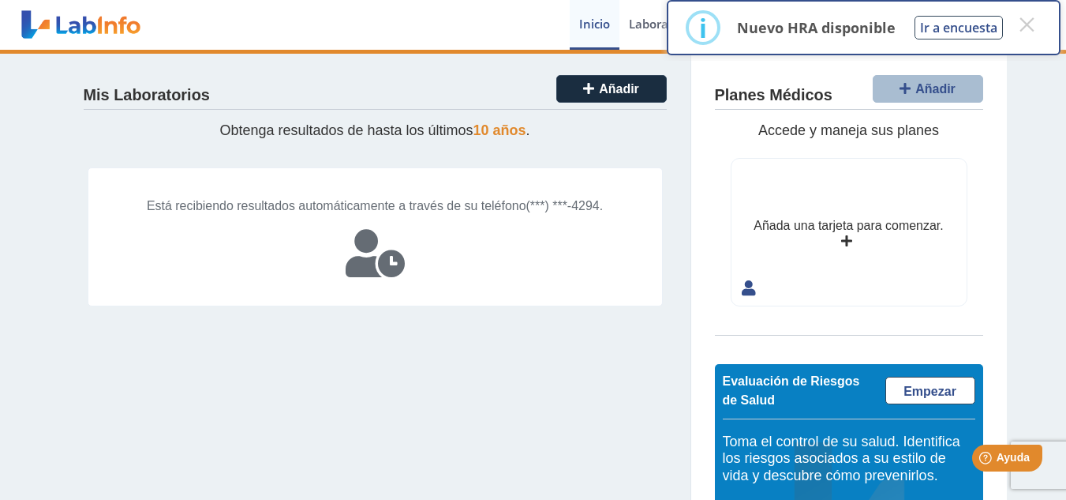
click at [374, 245] on icon at bounding box center [375, 253] width 59 height 47
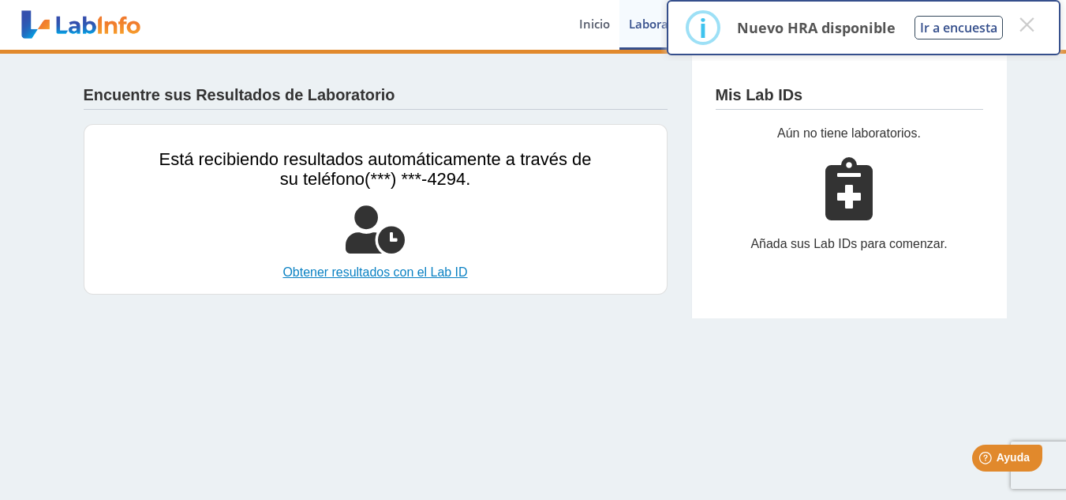
click at [392, 272] on link "Obtener resultados con el Lab ID" at bounding box center [375, 272] width 433 height 19
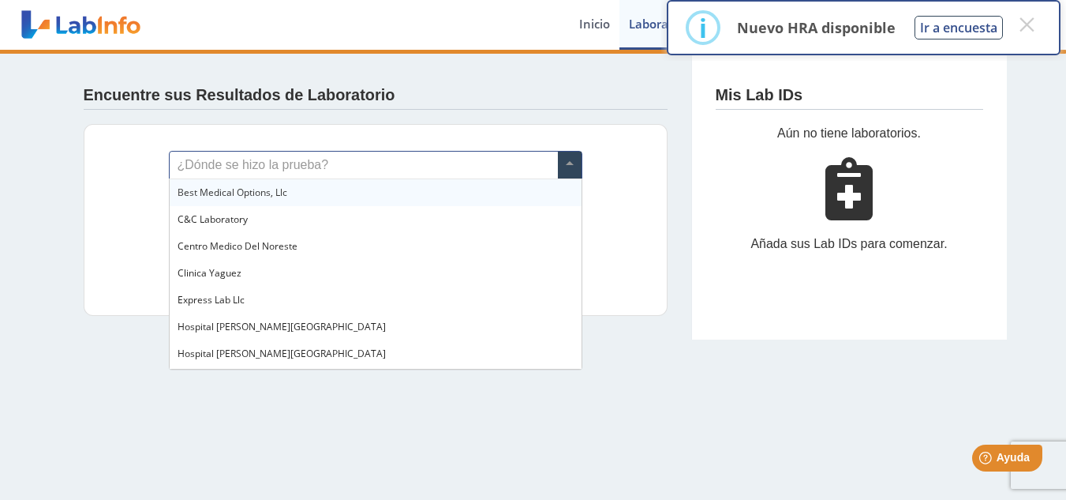
click at [578, 170] on span at bounding box center [570, 165] width 24 height 27
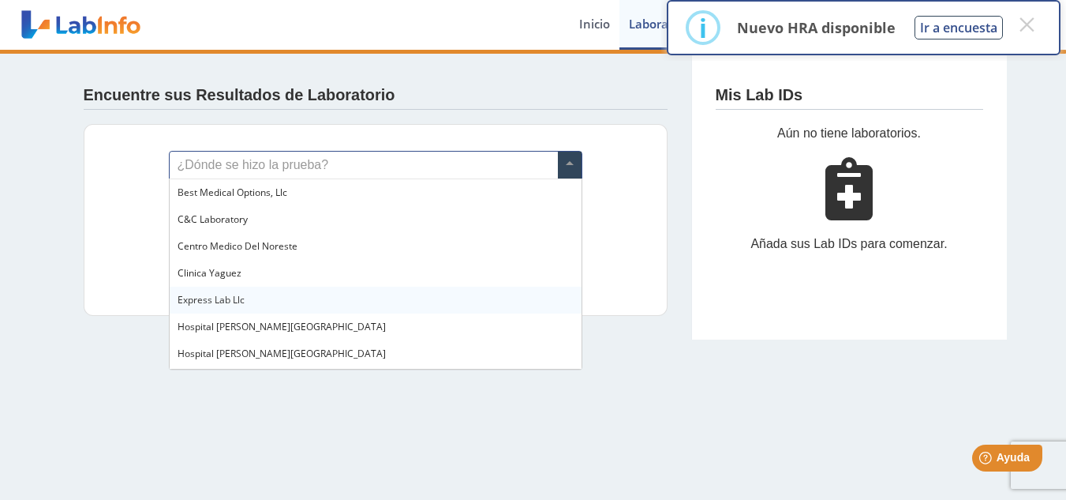
scroll to position [79, 0]
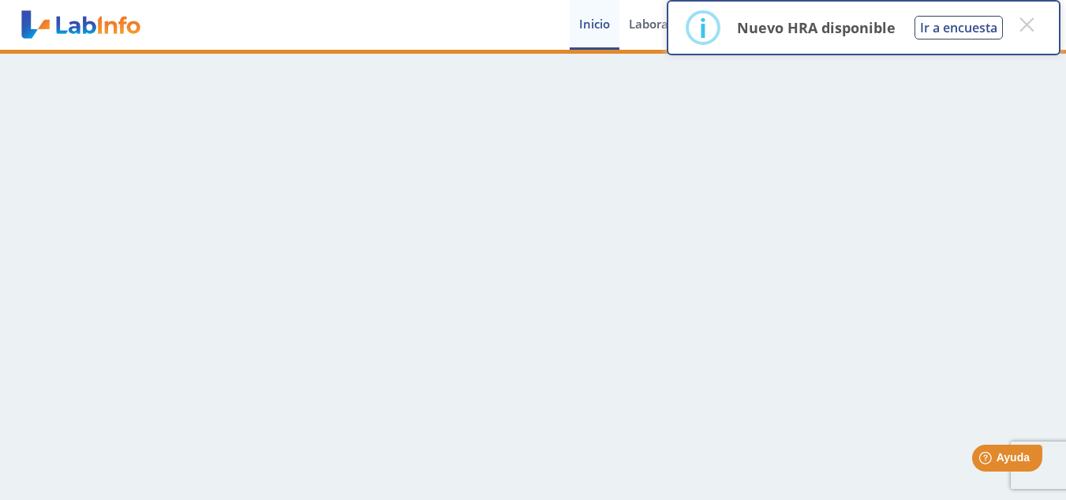
click at [598, 39] on link "Inicio" at bounding box center [595, 25] width 50 height 50
click at [643, 29] on link "Laboratorios" at bounding box center [665, 25] width 91 height 50
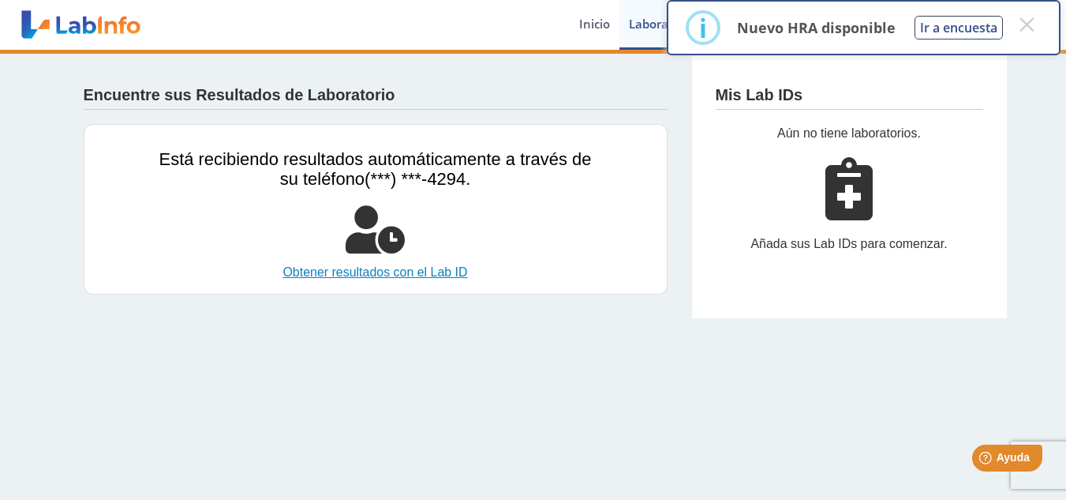
click at [408, 271] on link "Obtener resultados con el Lab ID" at bounding box center [375, 272] width 433 height 19
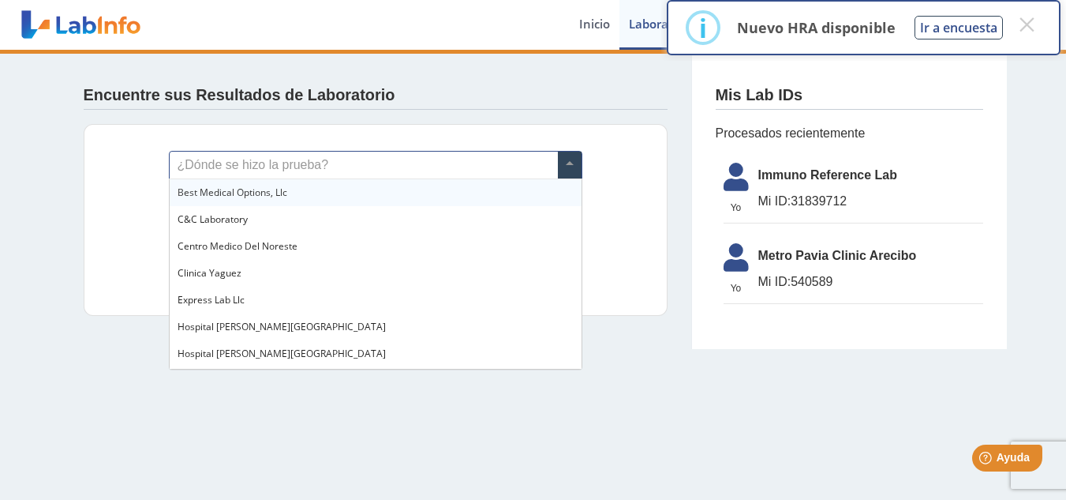
click at [577, 167] on span at bounding box center [570, 165] width 24 height 27
click at [824, 276] on span "Mi ID: 540589" at bounding box center [871, 281] width 225 height 19
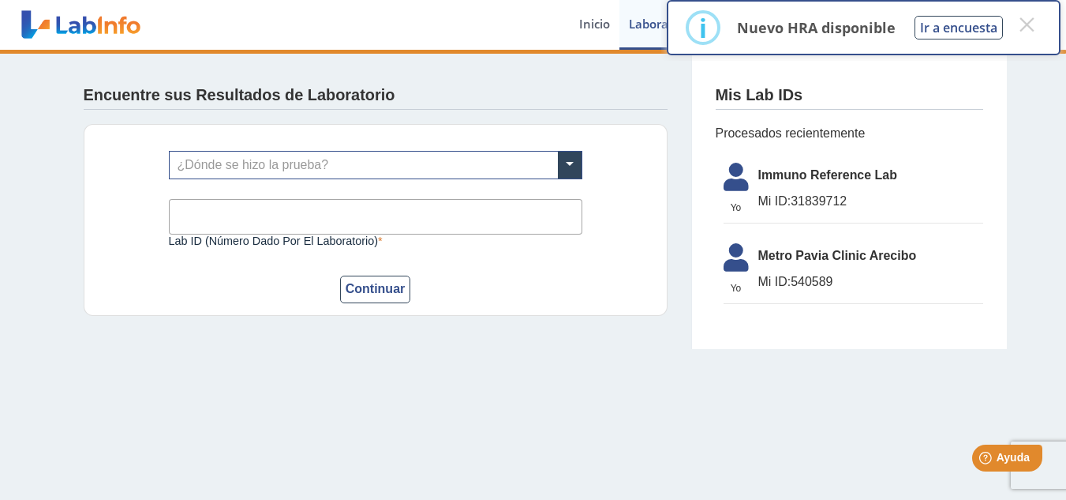
click at [820, 257] on span "Metro Pavia Clinic Arecibo" at bounding box center [871, 255] width 225 height 19
click at [732, 274] on icon at bounding box center [736, 262] width 44 height 38
click at [848, 287] on span "Mi ID: 540589" at bounding box center [871, 281] width 225 height 19
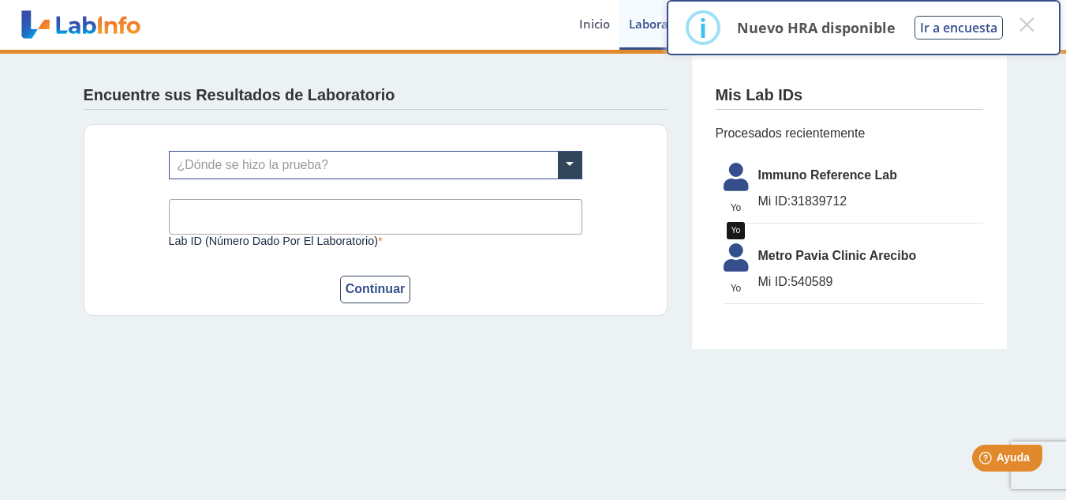
click at [744, 261] on icon at bounding box center [736, 262] width 44 height 38
click at [845, 260] on span "Metro Pavia Clinic Arecibo" at bounding box center [871, 255] width 225 height 19
click at [846, 247] on span "Metro Pavia Clinic Arecibo" at bounding box center [871, 255] width 225 height 19
click at [847, 246] on span "Metro Pavia Clinic Arecibo" at bounding box center [871, 255] width 225 height 19
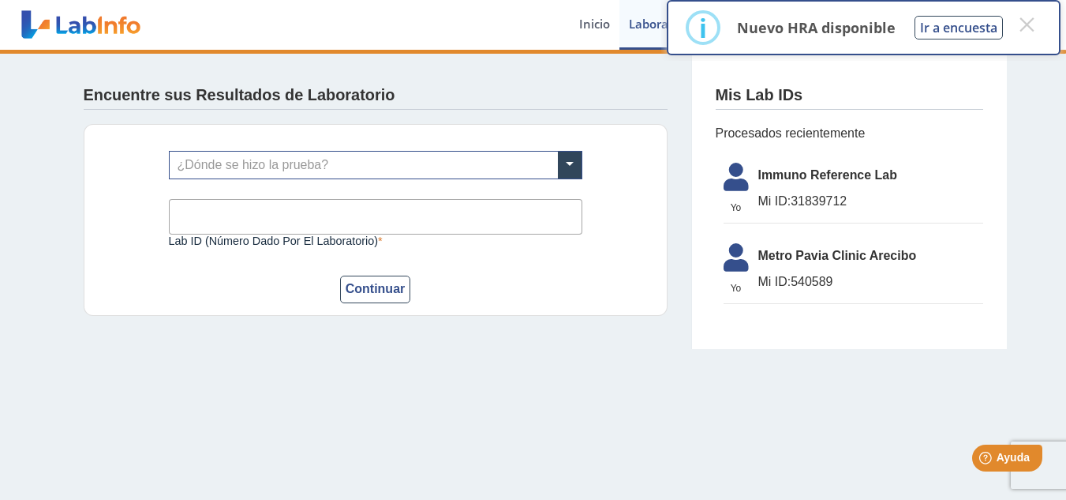
click at [847, 246] on span "Metro Pavia Clinic Arecibo" at bounding box center [871, 255] width 225 height 19
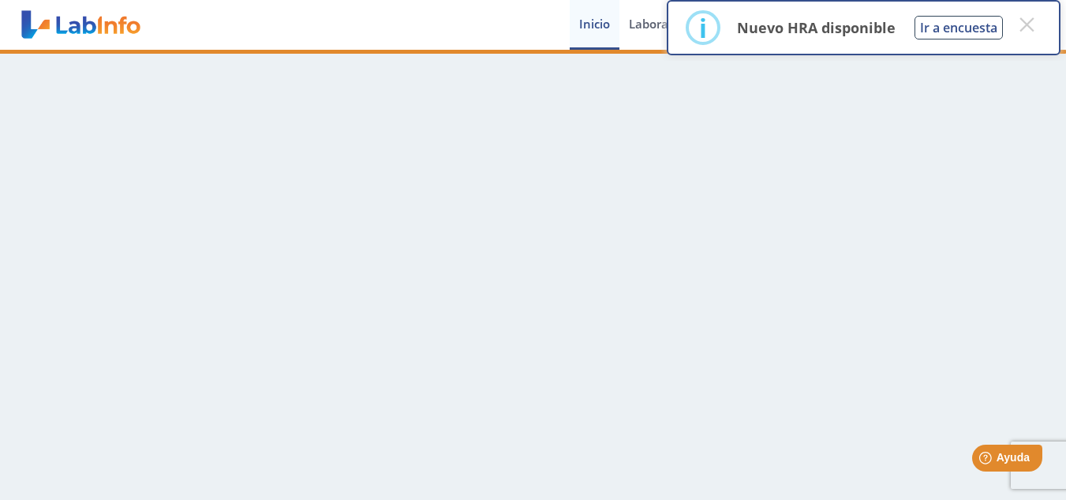
click at [846, 260] on main at bounding box center [533, 275] width 1066 height 450
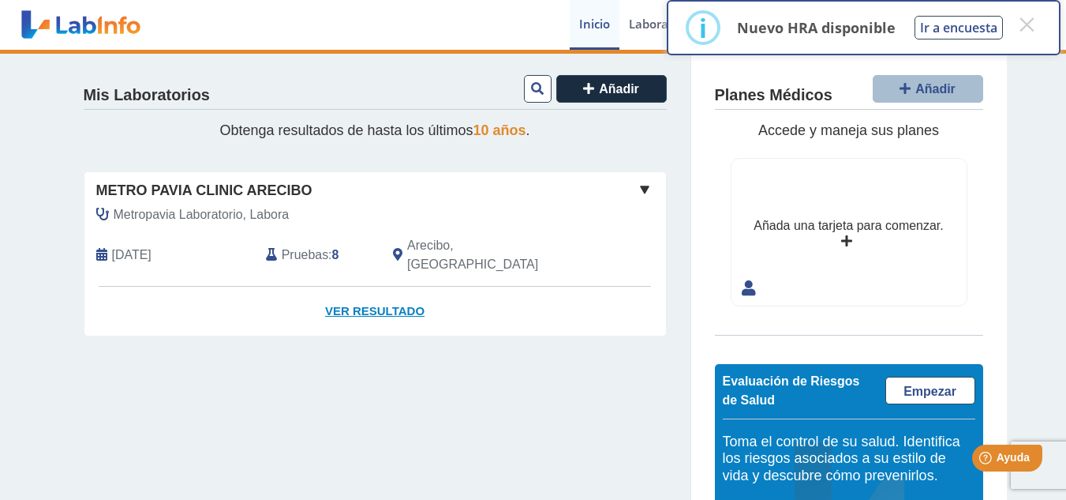
click at [331, 294] on link "Ver Resultado" at bounding box center [375, 312] width 582 height 50
click at [1027, 22] on button "×" at bounding box center [1027, 24] width 28 height 28
